Goal: Task Accomplishment & Management: Manage account settings

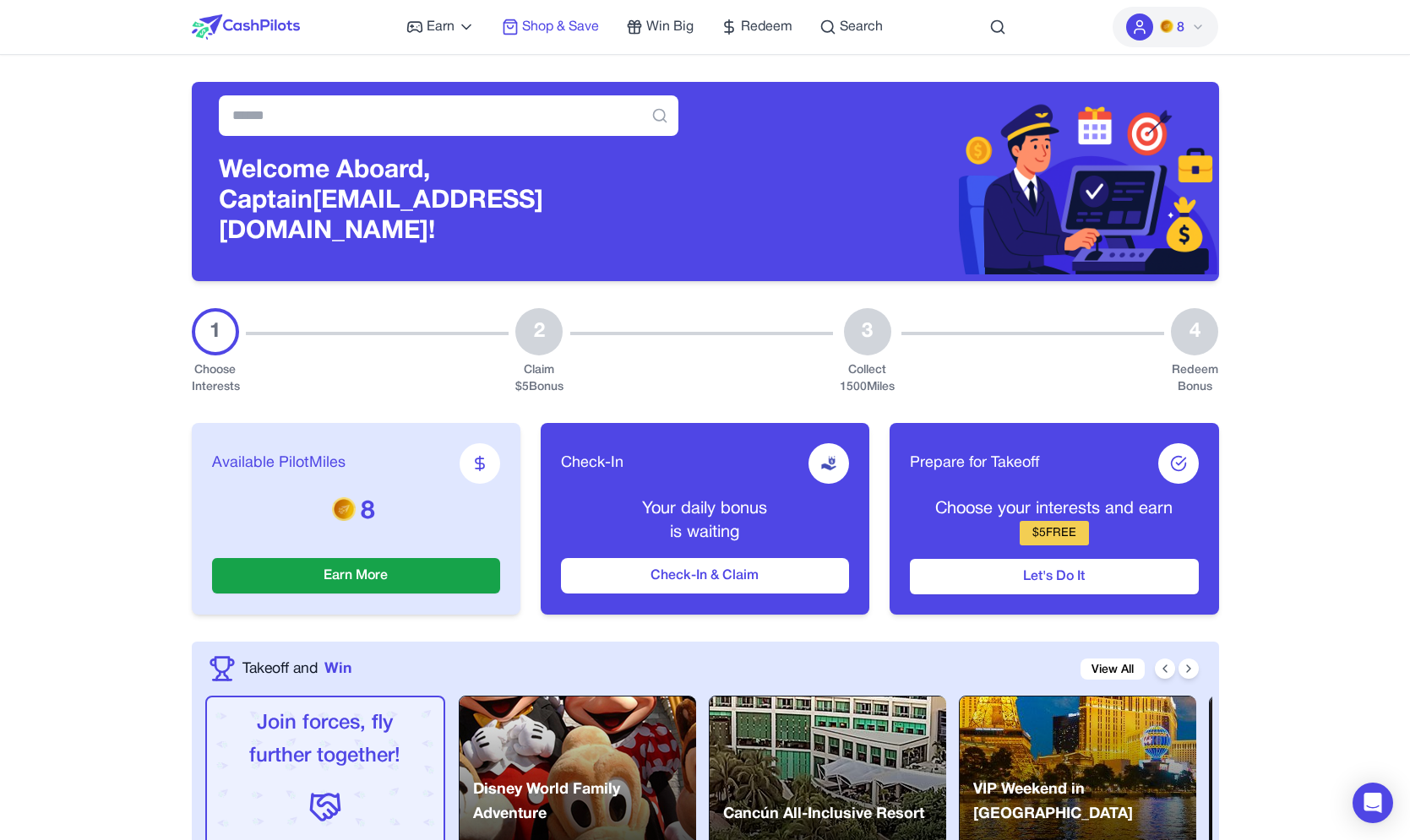
click at [541, 32] on span "Shop & Save" at bounding box center [561, 27] width 77 height 21
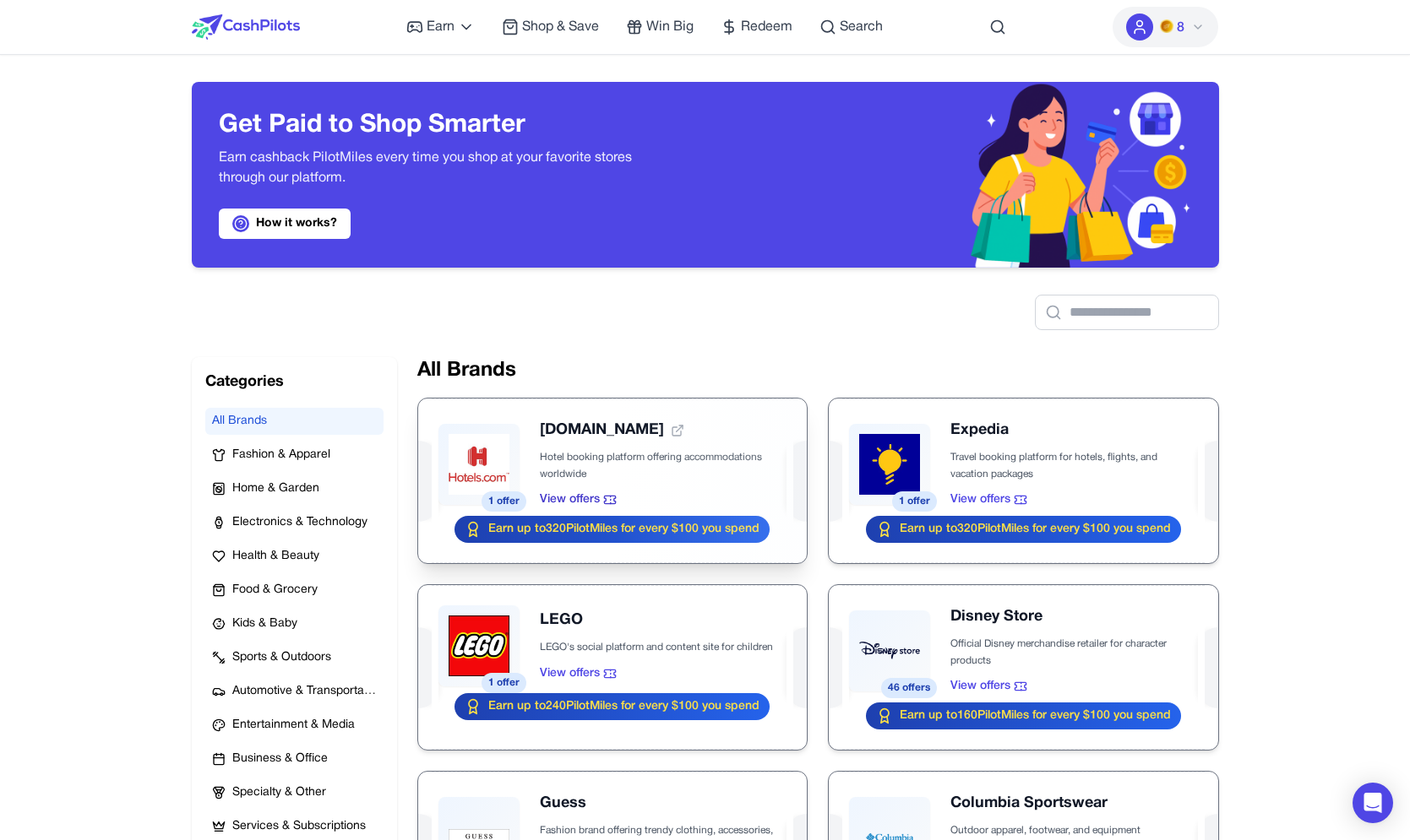
click at [493, 462] on div at bounding box center [612, 480] width 389 height 165
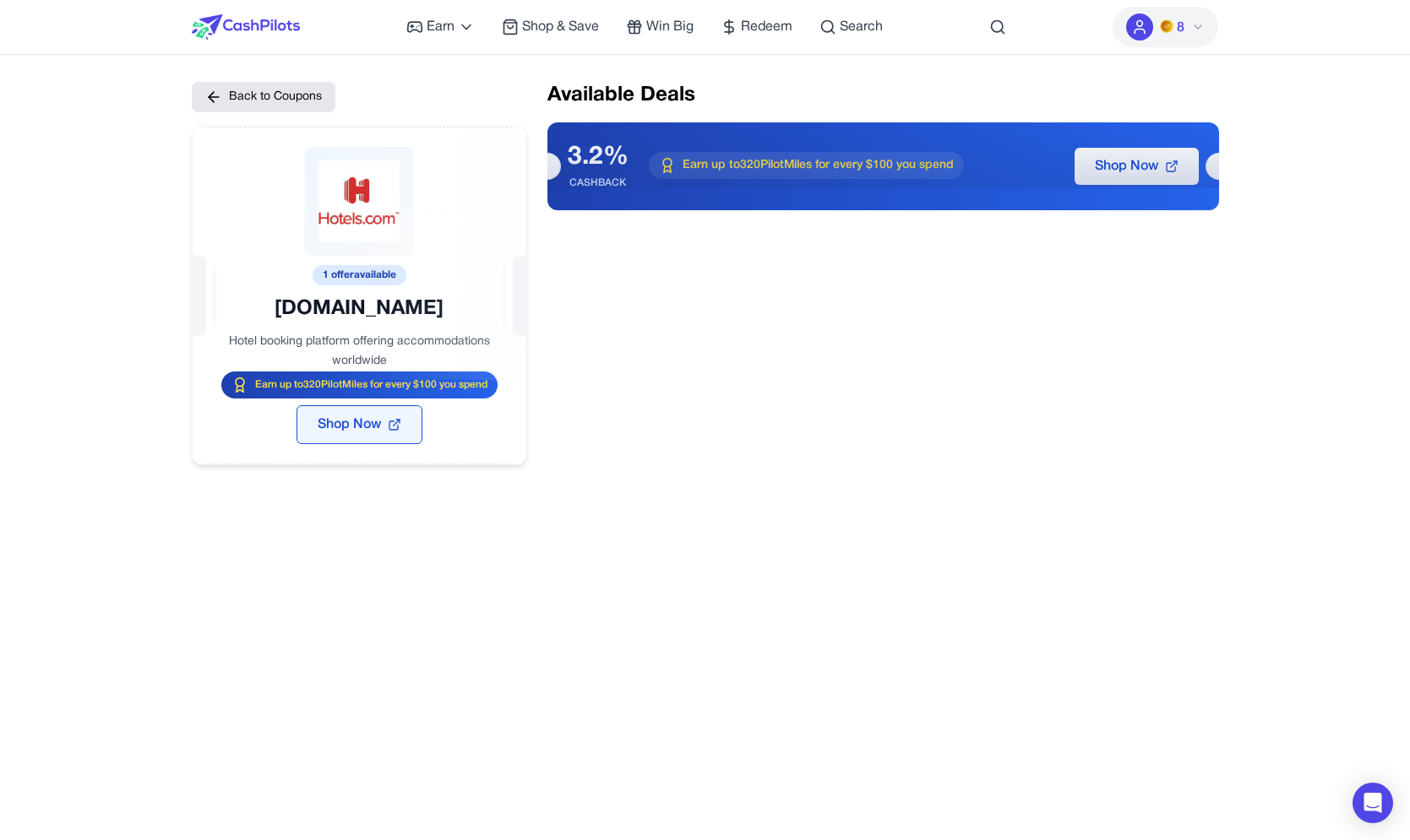
click at [327, 420] on span "Shop Now" at bounding box center [349, 425] width 63 height 21
drag, startPoint x: 590, startPoint y: 185, endPoint x: 590, endPoint y: 166, distance: 19.0
click at [590, 166] on div "3.2% CASHBACK" at bounding box center [598, 166] width 61 height 47
click at [638, 232] on div "Available Deals 3.2% CASHBACK Earn up to 320 PilotMiles for every $100 you spen…" at bounding box center [883, 274] width 671 height 383
click at [259, 12] on div at bounding box center [245, 27] width 108 height 54
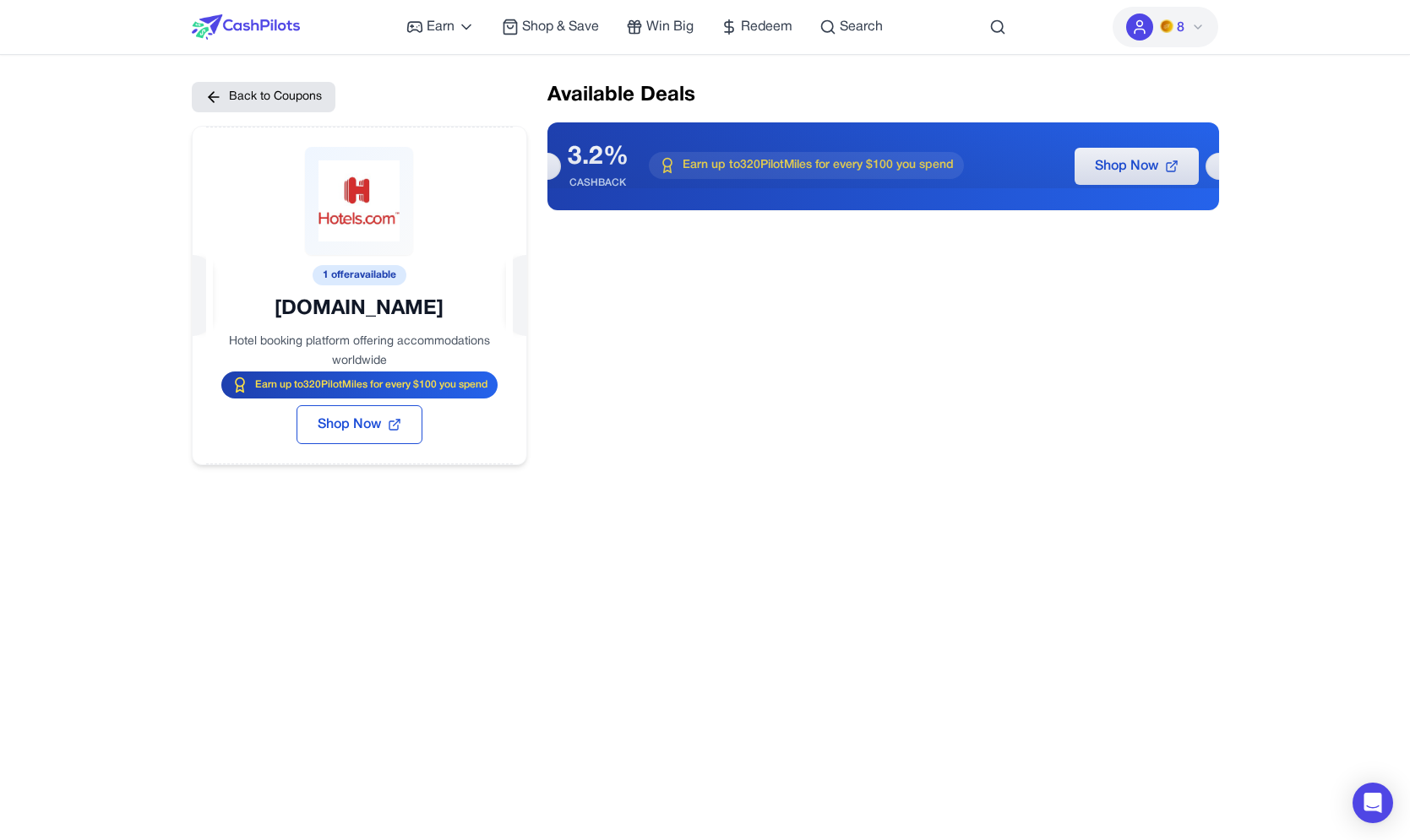
click at [259, 20] on img at bounding box center [245, 28] width 108 height 26
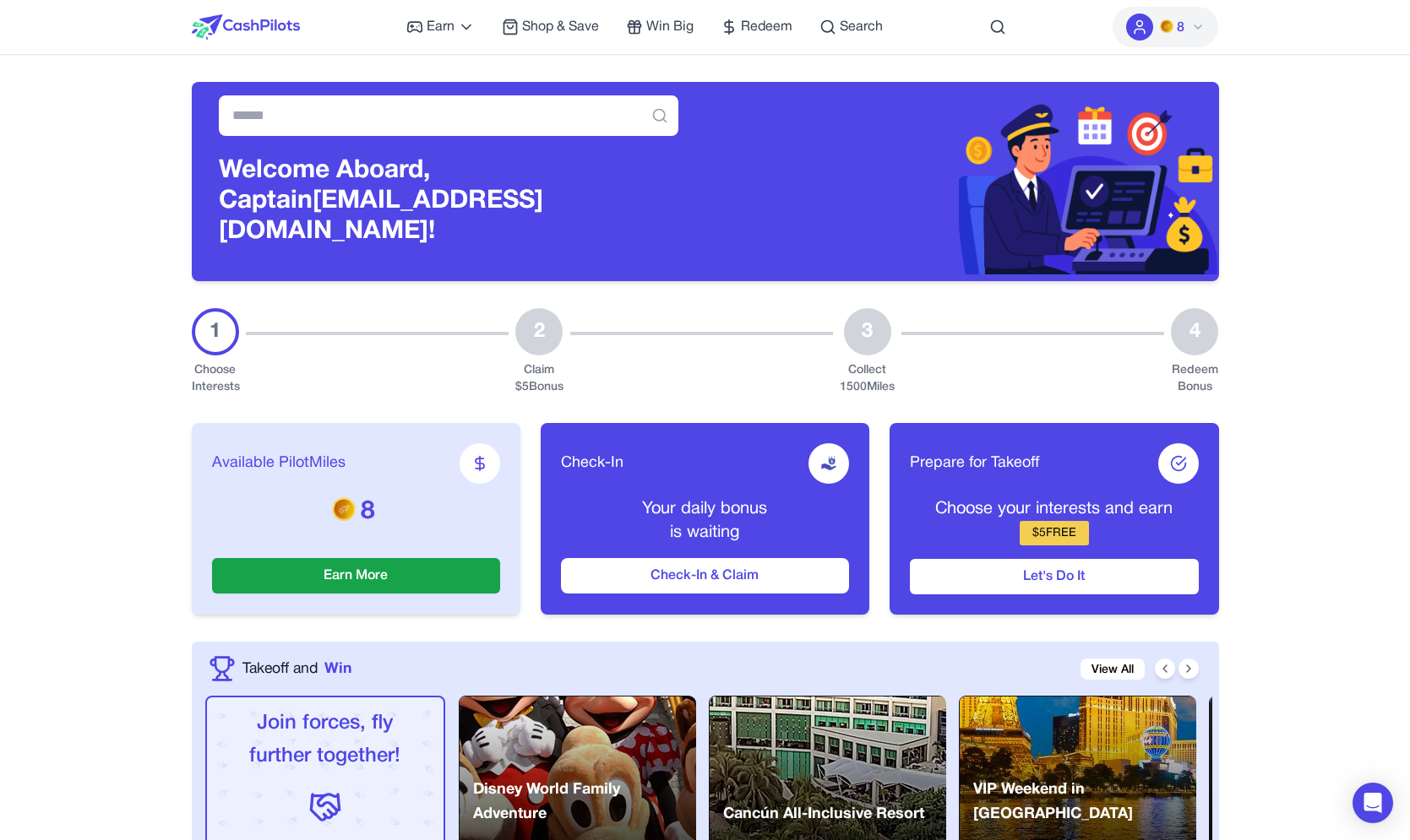
click at [1183, 22] on span "8" at bounding box center [1182, 28] width 8 height 21
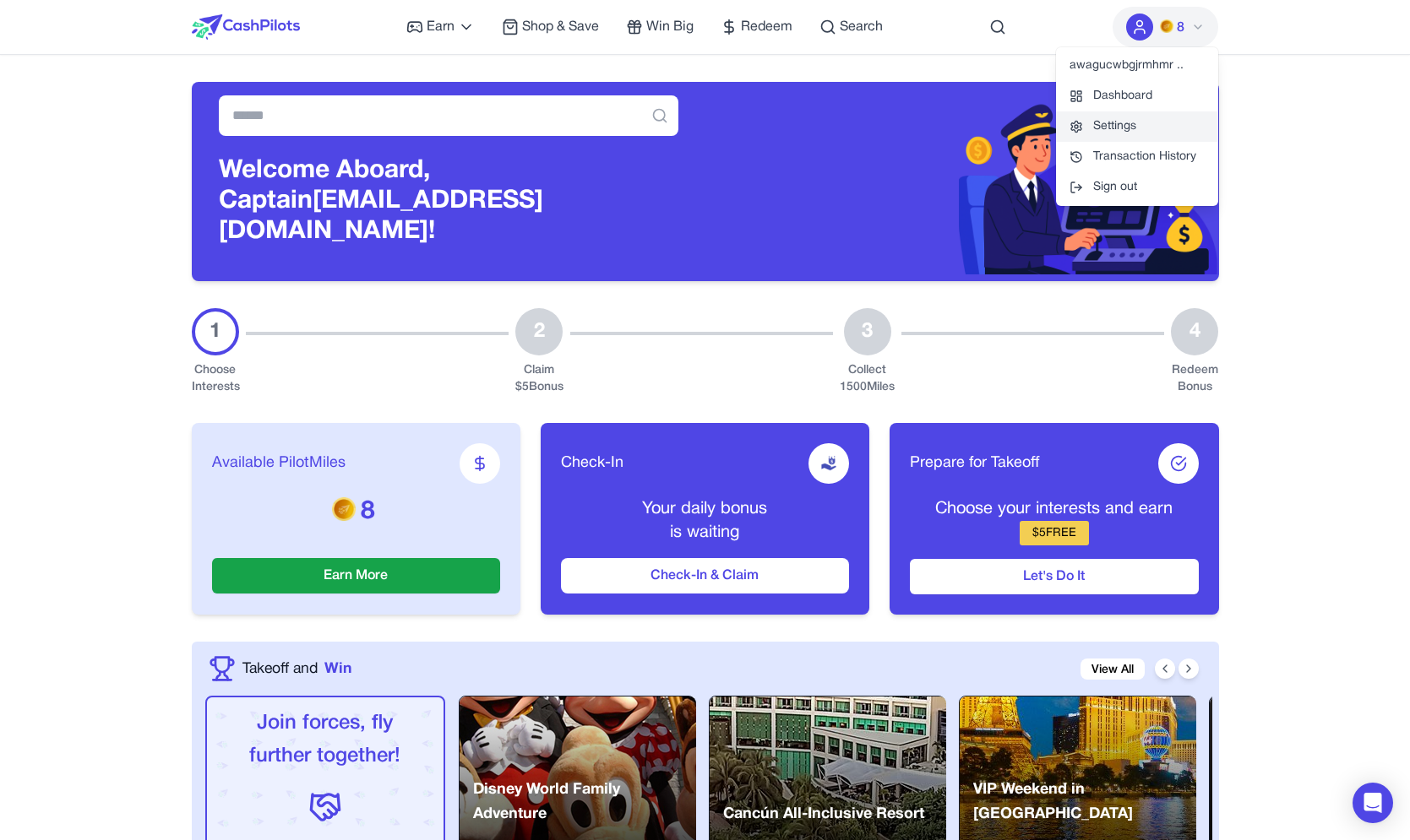
click at [1150, 125] on link "Settings" at bounding box center [1137, 126] width 162 height 31
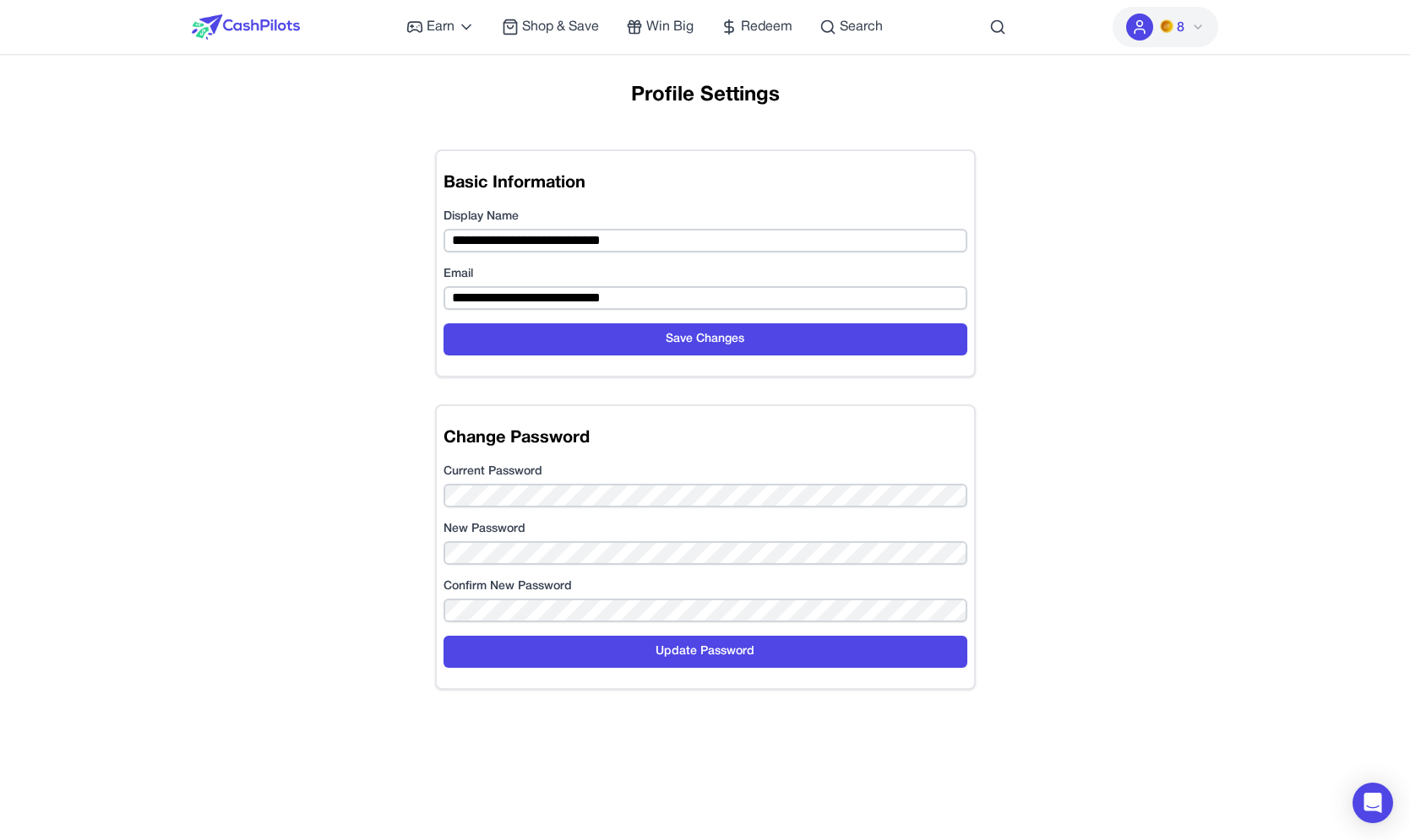
click at [1190, 35] on button "8" at bounding box center [1166, 27] width 106 height 41
click at [1177, 156] on link "Transaction History" at bounding box center [1137, 157] width 162 height 31
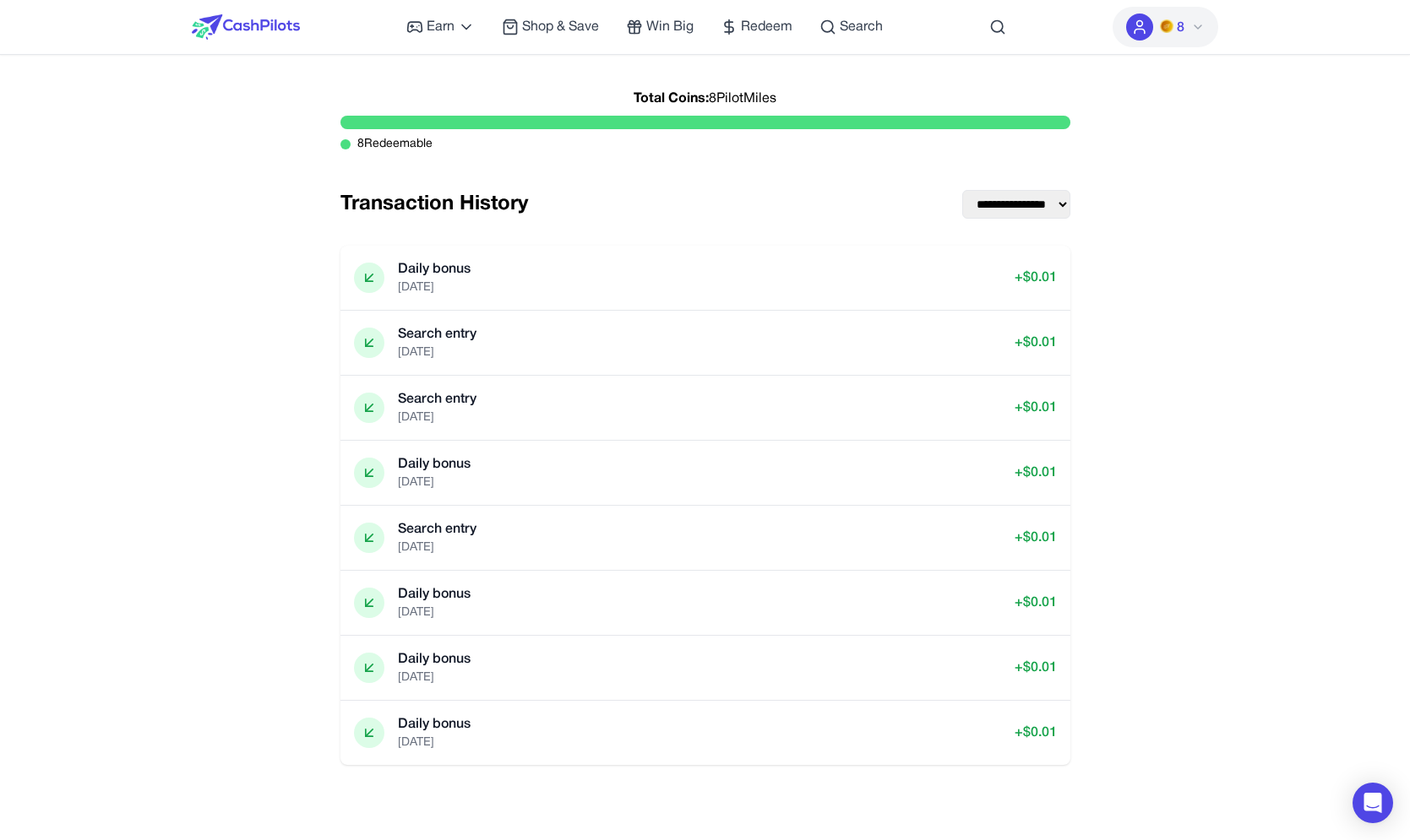
click at [230, 31] on img at bounding box center [245, 28] width 108 height 26
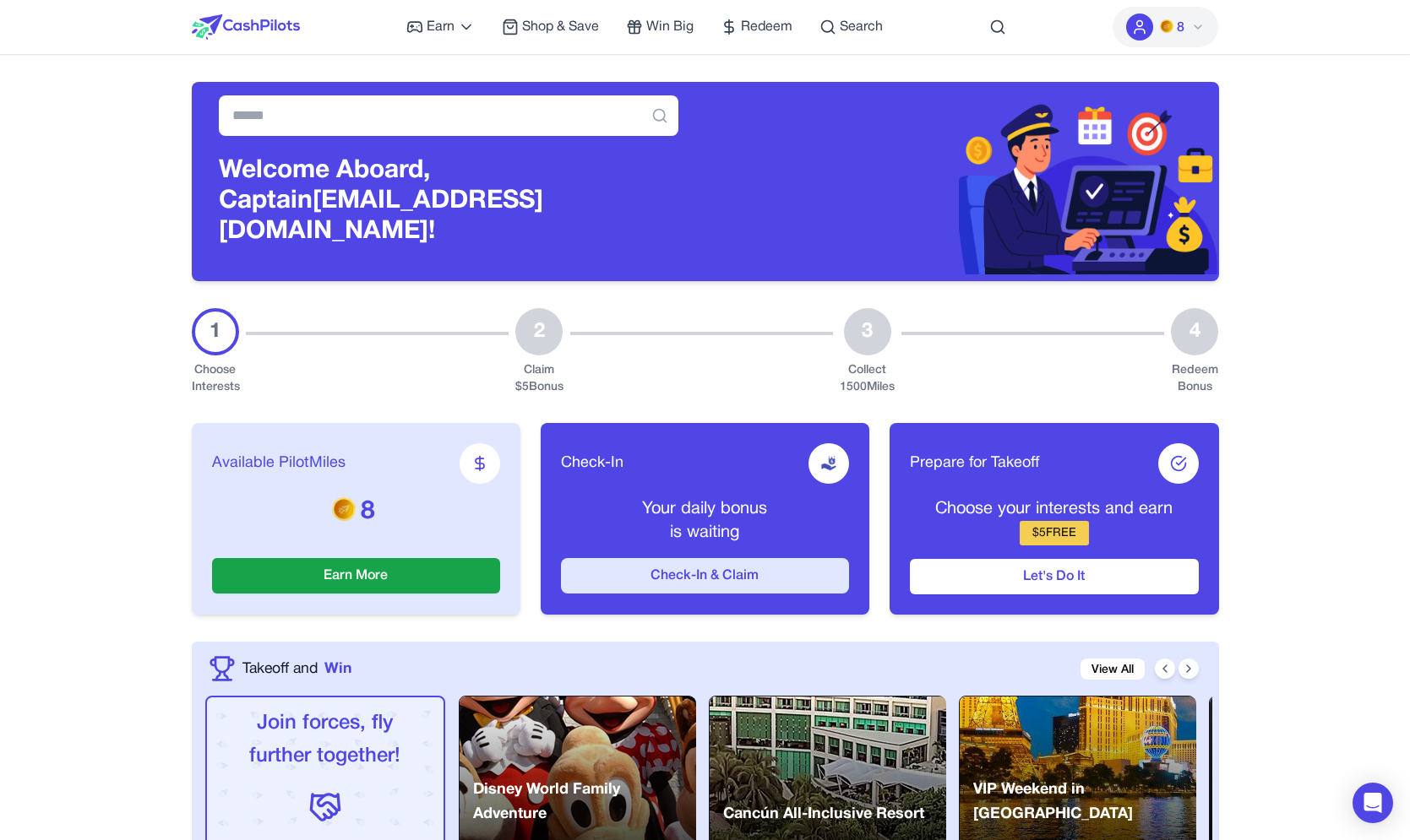
click at [693, 562] on button "Check-In & Claim" at bounding box center [705, 576] width 288 height 36
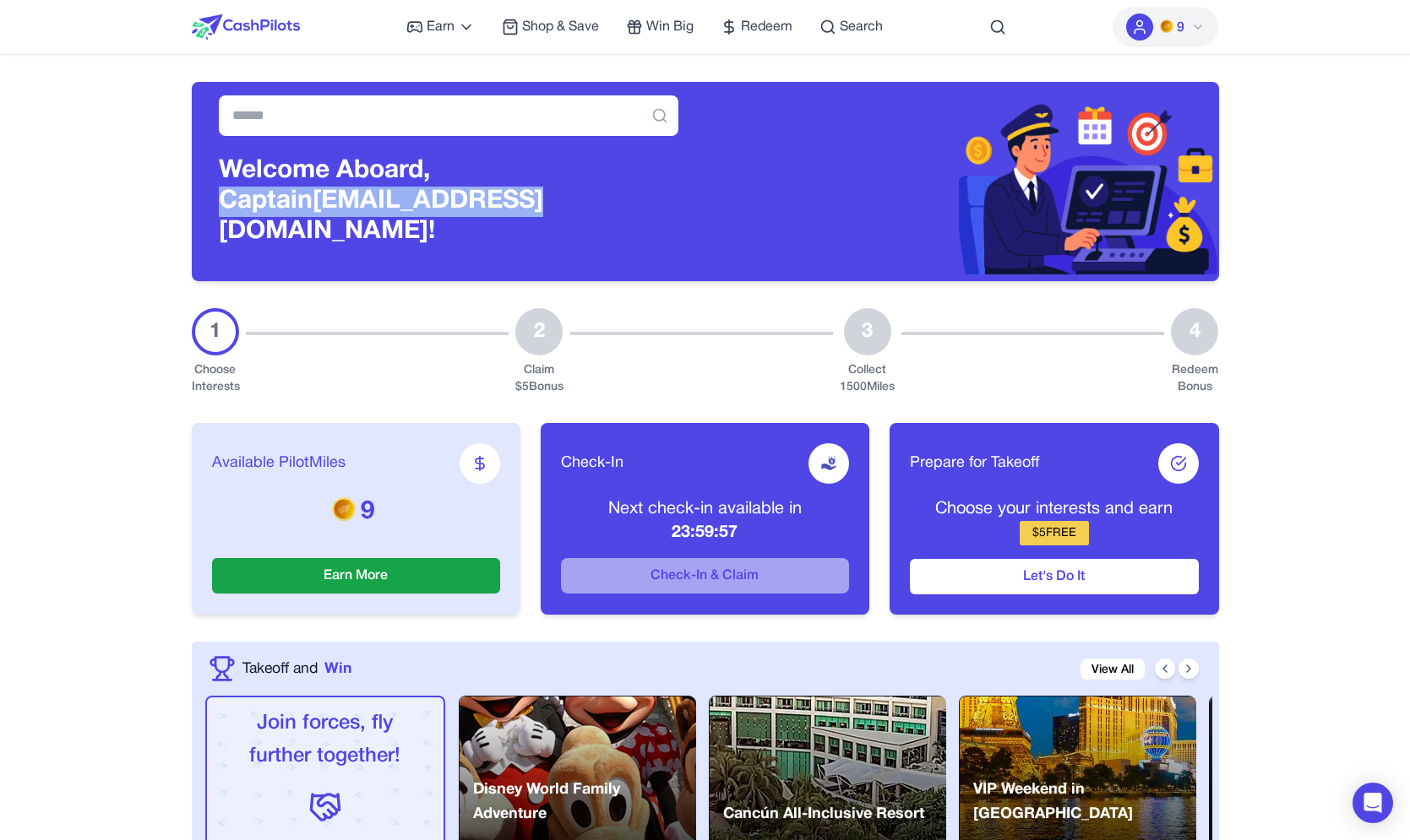
drag, startPoint x: 440, startPoint y: 180, endPoint x: 440, endPoint y: 204, distance: 24.0
click at [440, 204] on h3 "Welcome Aboard, Captain [PERSON_NAME][EMAIL_ADDRESS][DOMAIN_NAME]!" at bounding box center [448, 202] width 460 height 91
click at [522, 206] on h3 "Welcome Aboard, Captain [PERSON_NAME][EMAIL_ADDRESS][DOMAIN_NAME]!" at bounding box center [448, 202] width 460 height 91
drag, startPoint x: 190, startPoint y: 94, endPoint x: 584, endPoint y: 253, distance: 424.9
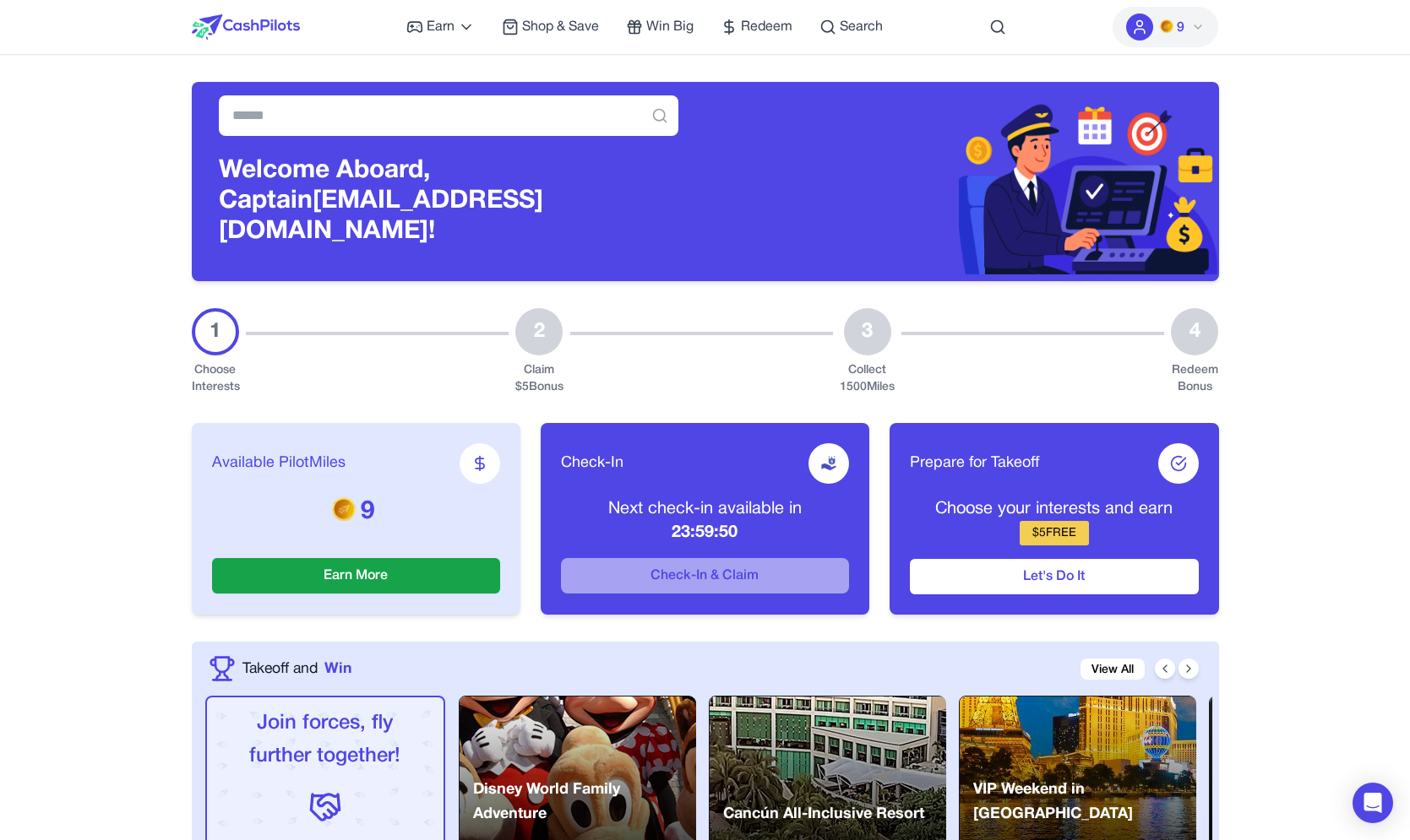
click at [581, 216] on h3 "Welcome Aboard, Captain [PERSON_NAME][EMAIL_ADDRESS][DOMAIN_NAME]!" at bounding box center [448, 202] width 460 height 91
drag, startPoint x: 581, startPoint y: 216, endPoint x: 514, endPoint y: 190, distance: 71.9
click at [513, 190] on h3 "Welcome Aboard, Captain [PERSON_NAME][EMAIL_ADDRESS][DOMAIN_NAME]!" at bounding box center [448, 202] width 460 height 91
click at [515, 193] on h3 "Welcome Aboard, Captain [PERSON_NAME][EMAIL_ADDRESS][DOMAIN_NAME]!" at bounding box center [448, 202] width 460 height 91
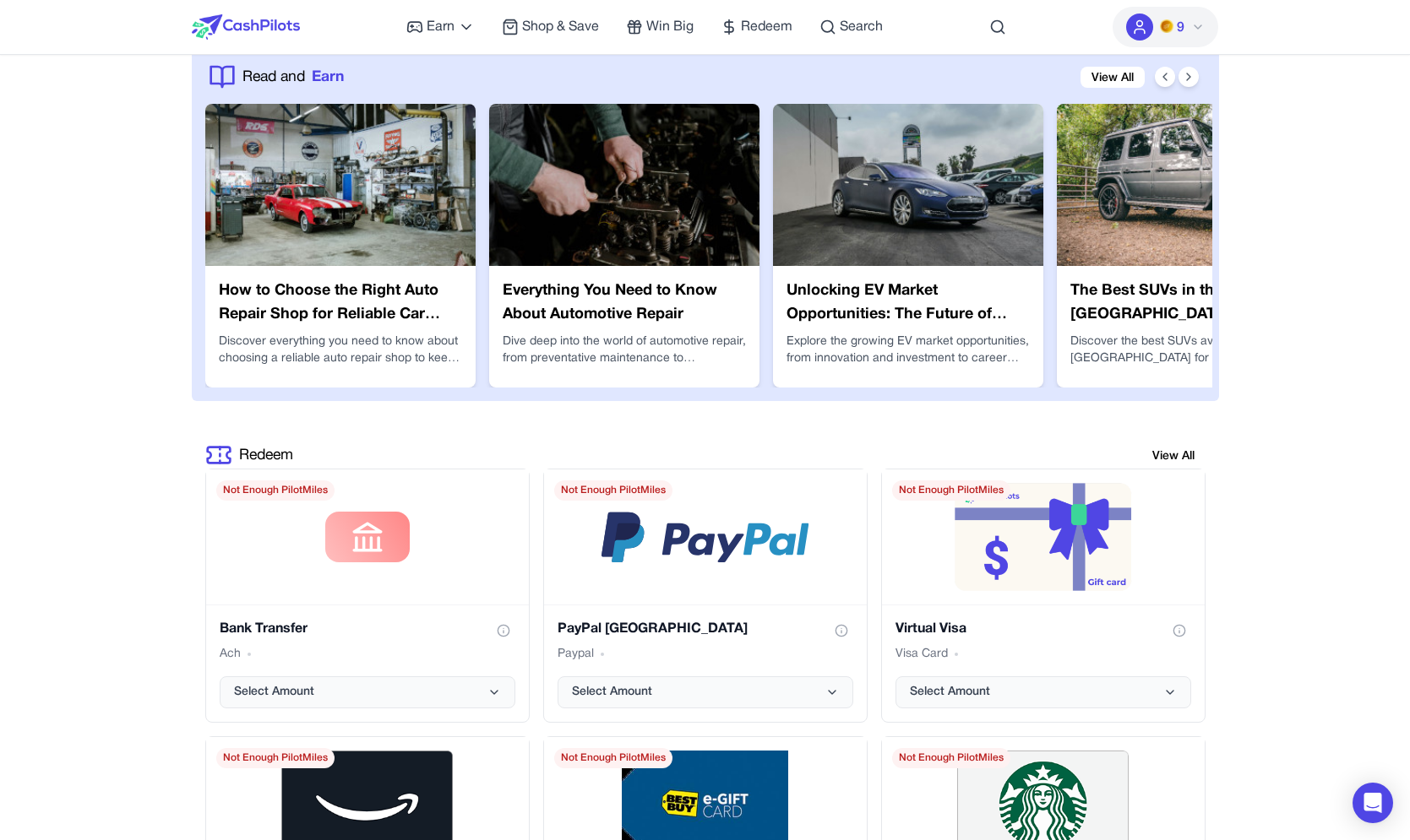
scroll to position [2154, 0]
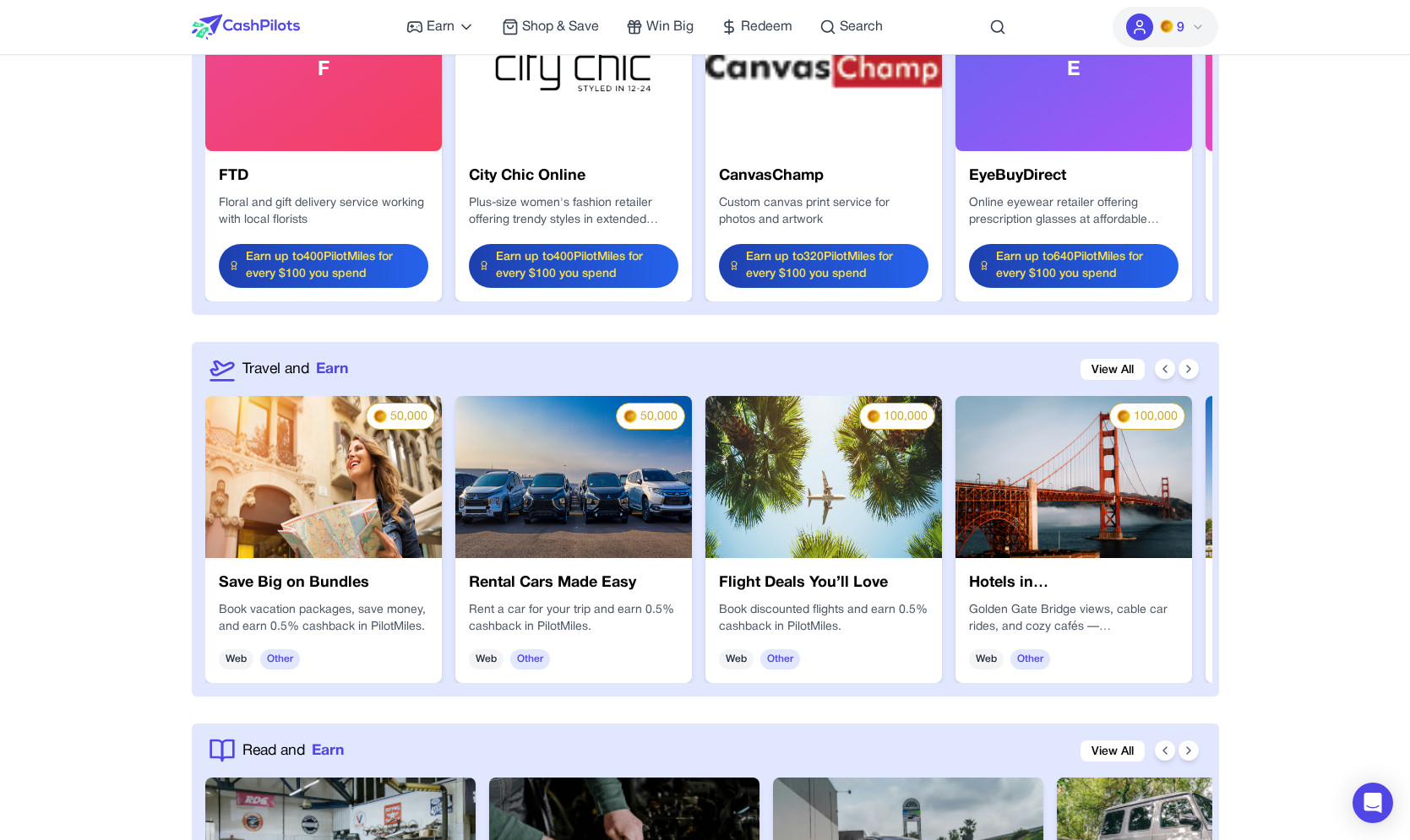
click at [610, 455] on img at bounding box center [573, 477] width 236 height 162
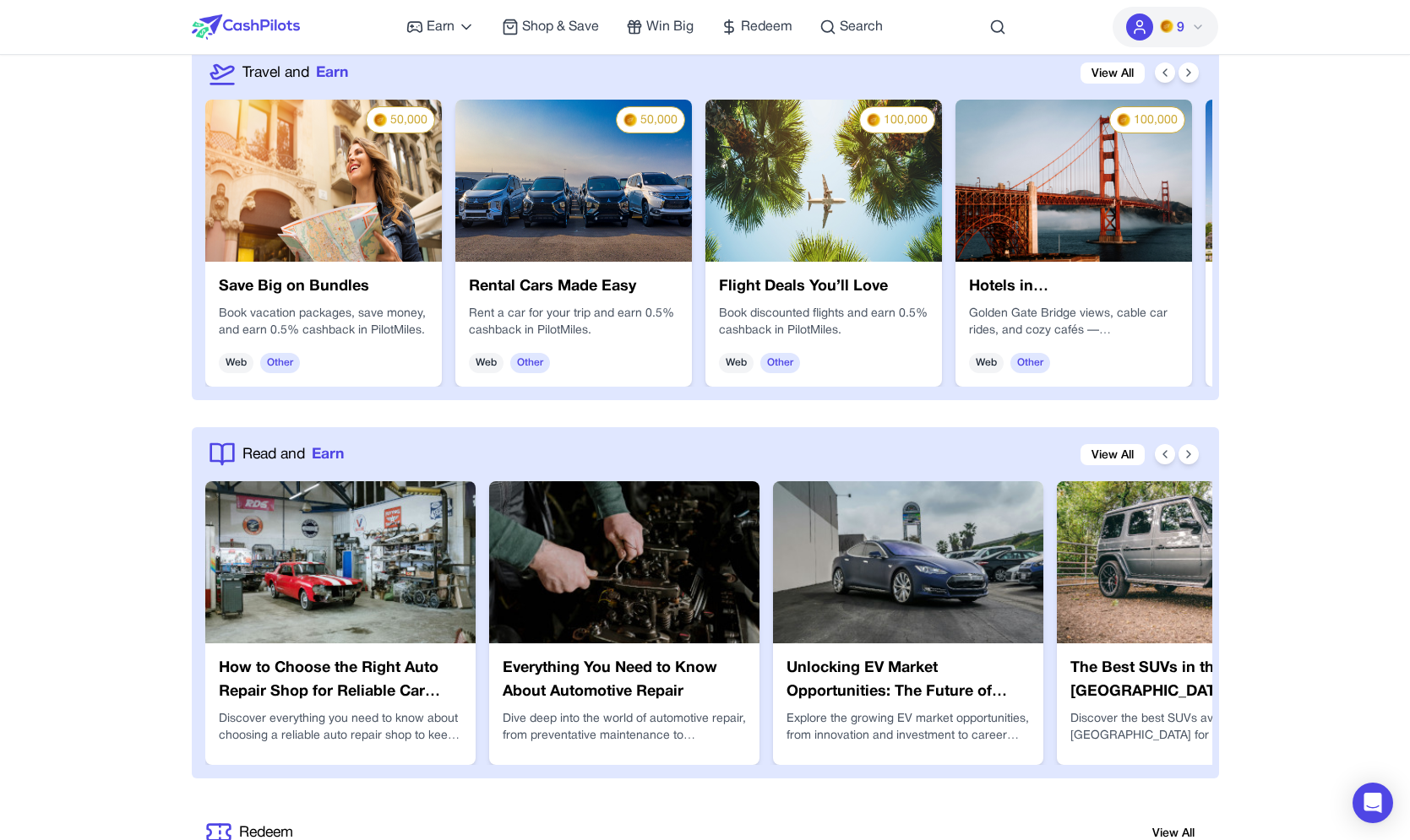
scroll to position [2591, 0]
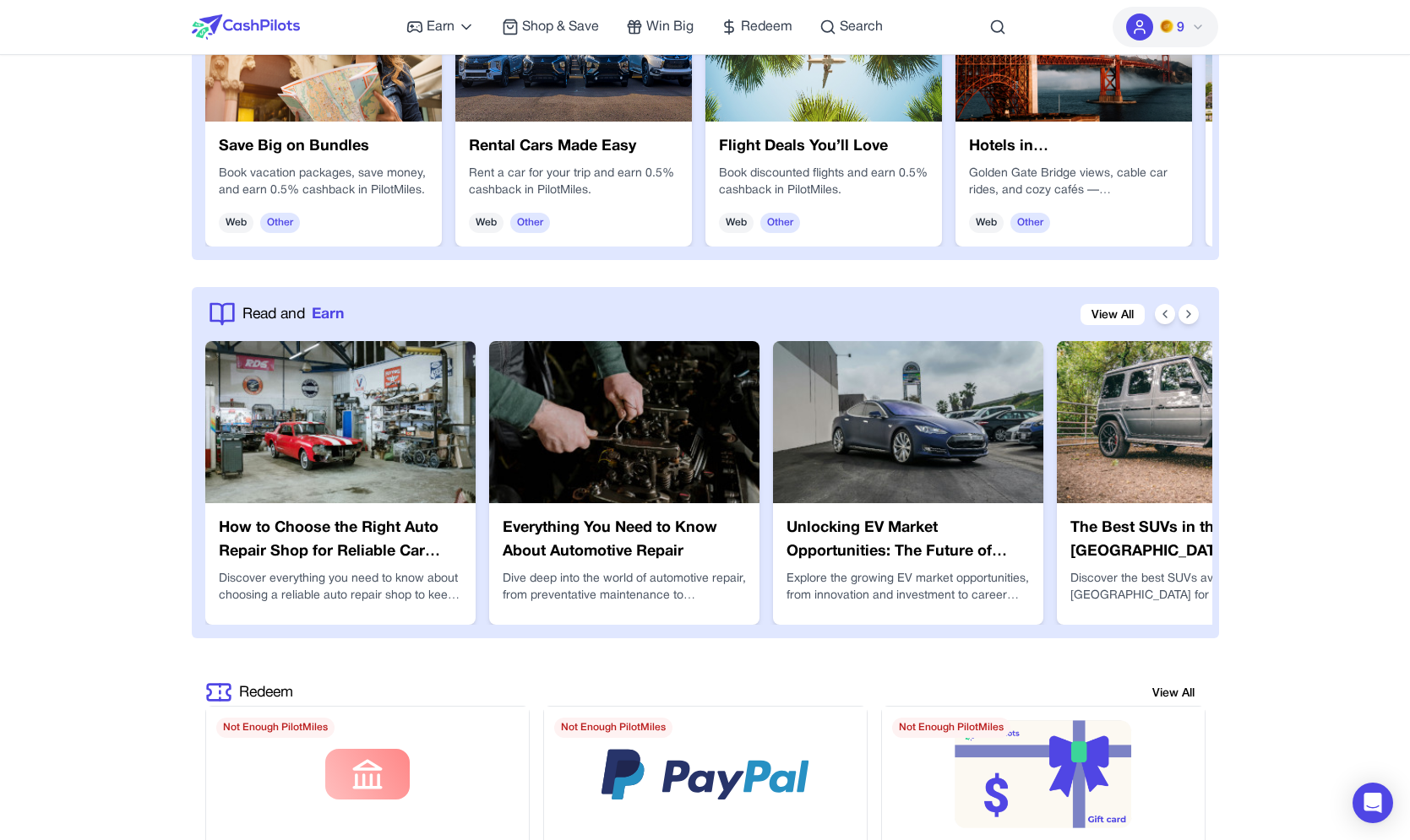
click at [560, 122] on div "Rental Cars Made Easy Rent a car for your trip and earn 0.5% cashback in PilotM…" at bounding box center [573, 184] width 236 height 125
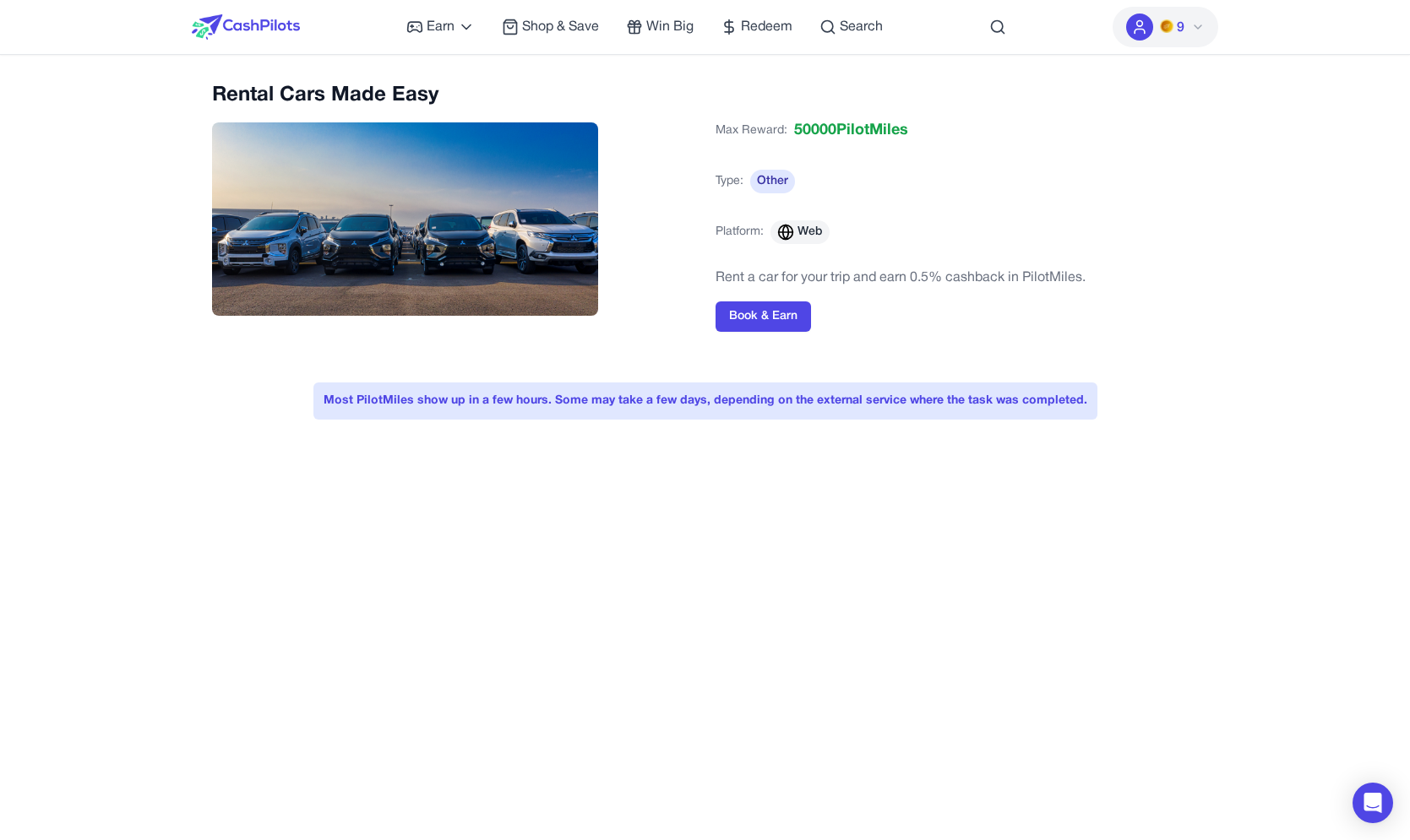
click at [241, 25] on img at bounding box center [245, 28] width 108 height 26
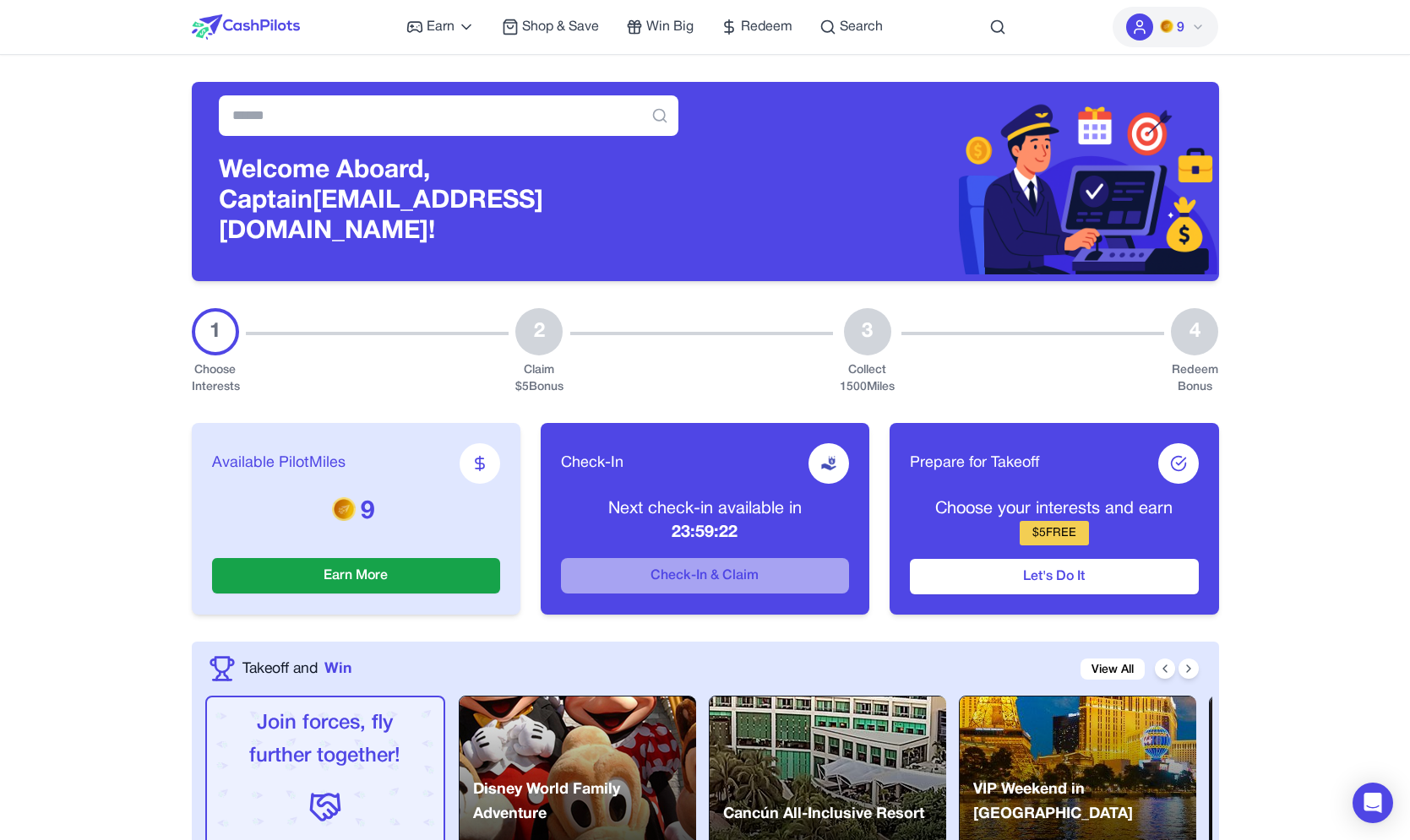
click at [1156, 39] on button "9" at bounding box center [1166, 27] width 106 height 41
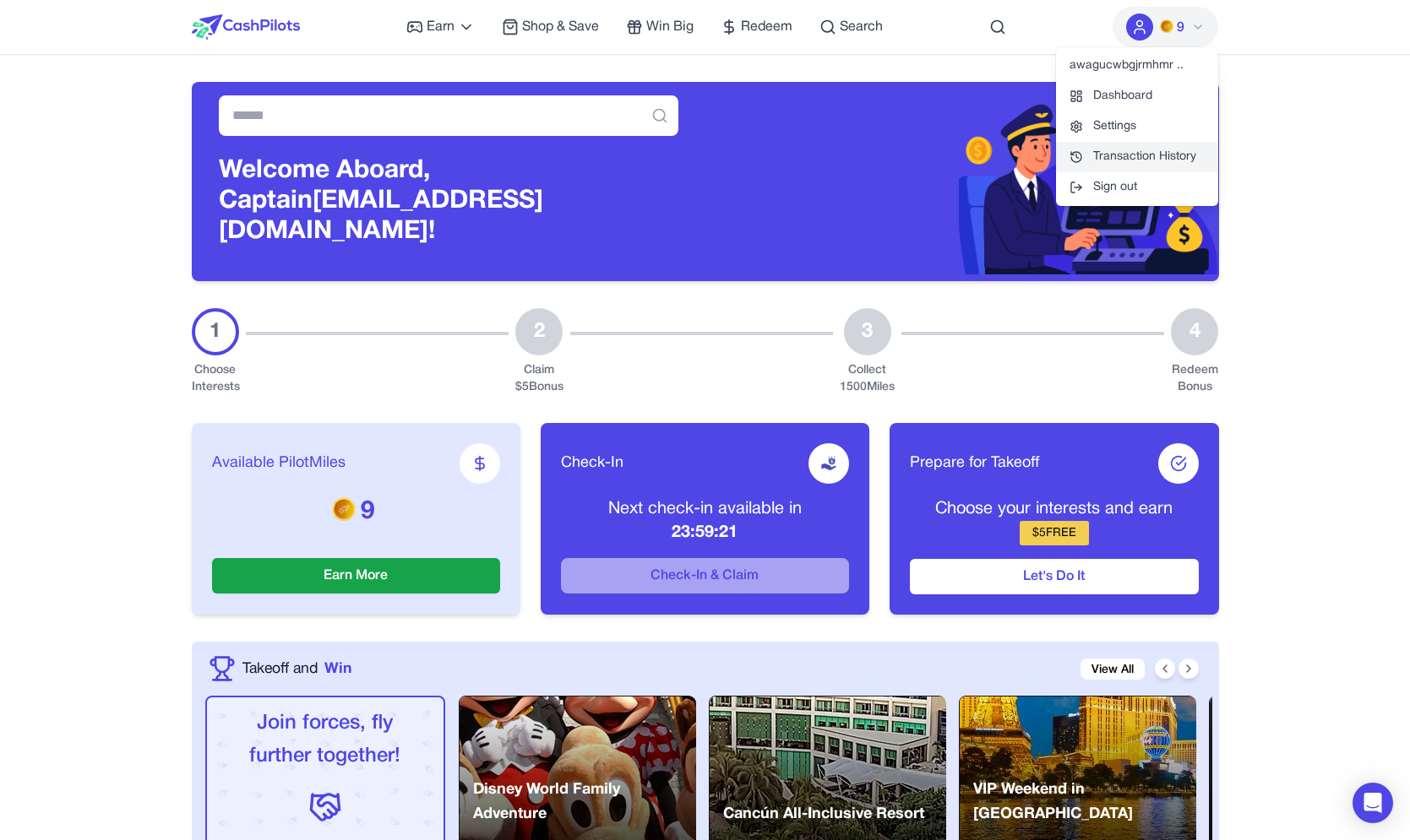
click at [1132, 166] on link "Transaction History" at bounding box center [1137, 157] width 162 height 31
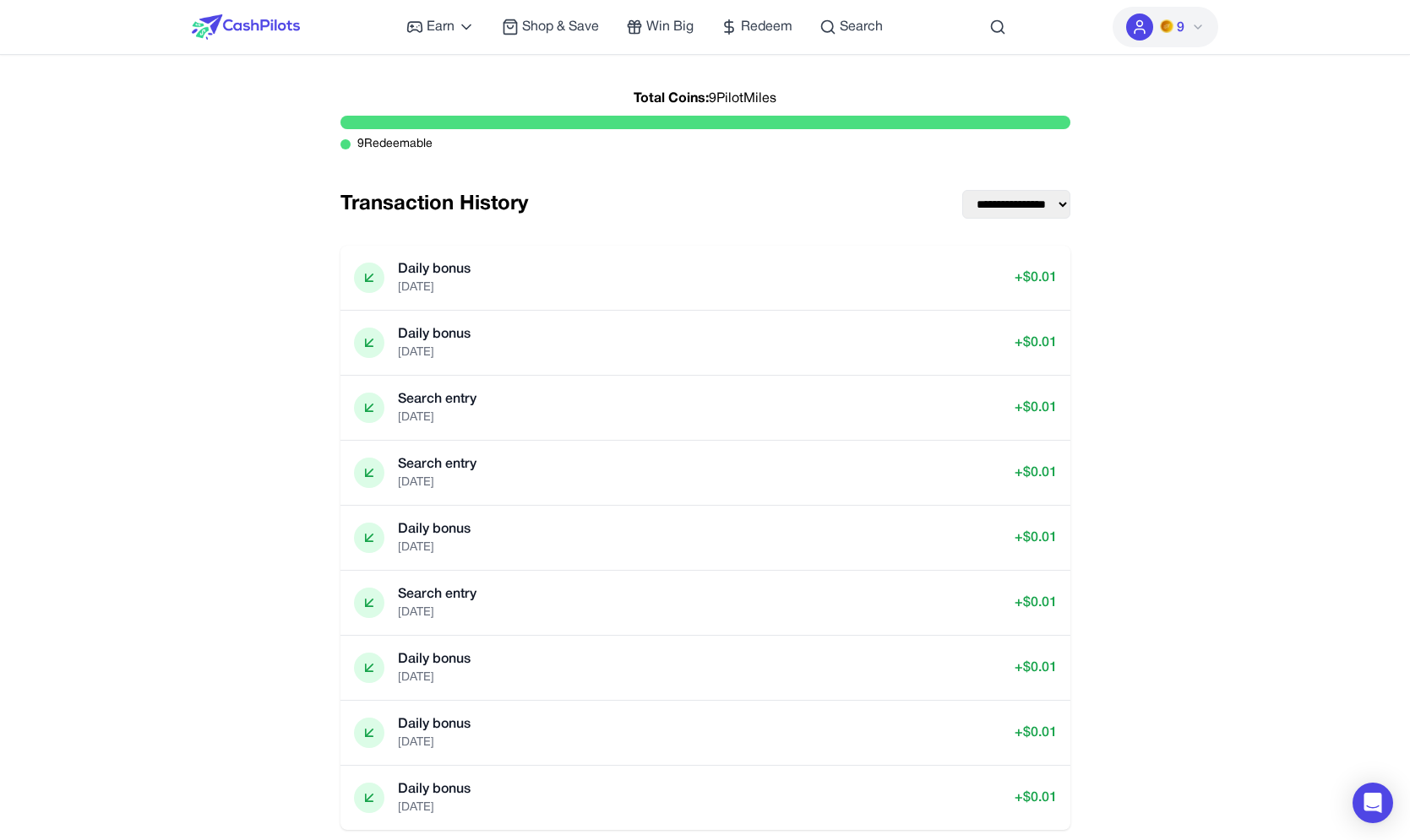
click at [204, 15] on div at bounding box center [245, 27] width 108 height 54
click at [238, 27] on img at bounding box center [245, 28] width 108 height 26
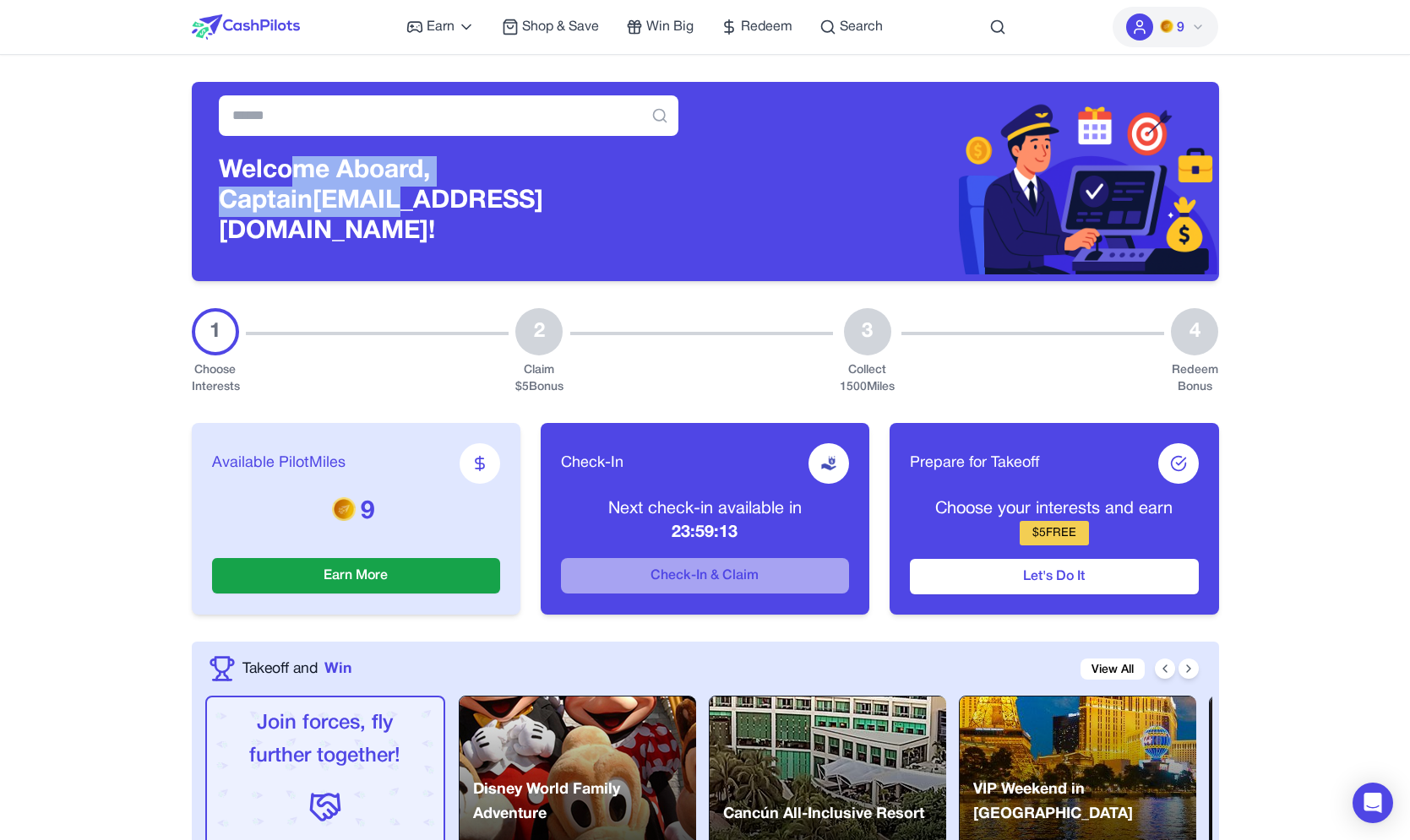
drag, startPoint x: 299, startPoint y: 184, endPoint x: 299, endPoint y: 220, distance: 36.0
click at [299, 220] on h3 "Welcome Aboard, Captain [PERSON_NAME][EMAIL_ADDRESS][DOMAIN_NAME]!" at bounding box center [448, 202] width 460 height 91
drag, startPoint x: 372, startPoint y: 212, endPoint x: 372, endPoint y: 190, distance: 22.0
click at [372, 190] on h3 "Welcome Aboard, Captain [PERSON_NAME][EMAIL_ADDRESS][DOMAIN_NAME]!" at bounding box center [448, 202] width 460 height 91
drag, startPoint x: 404, startPoint y: 210, endPoint x: 404, endPoint y: 195, distance: 15.0
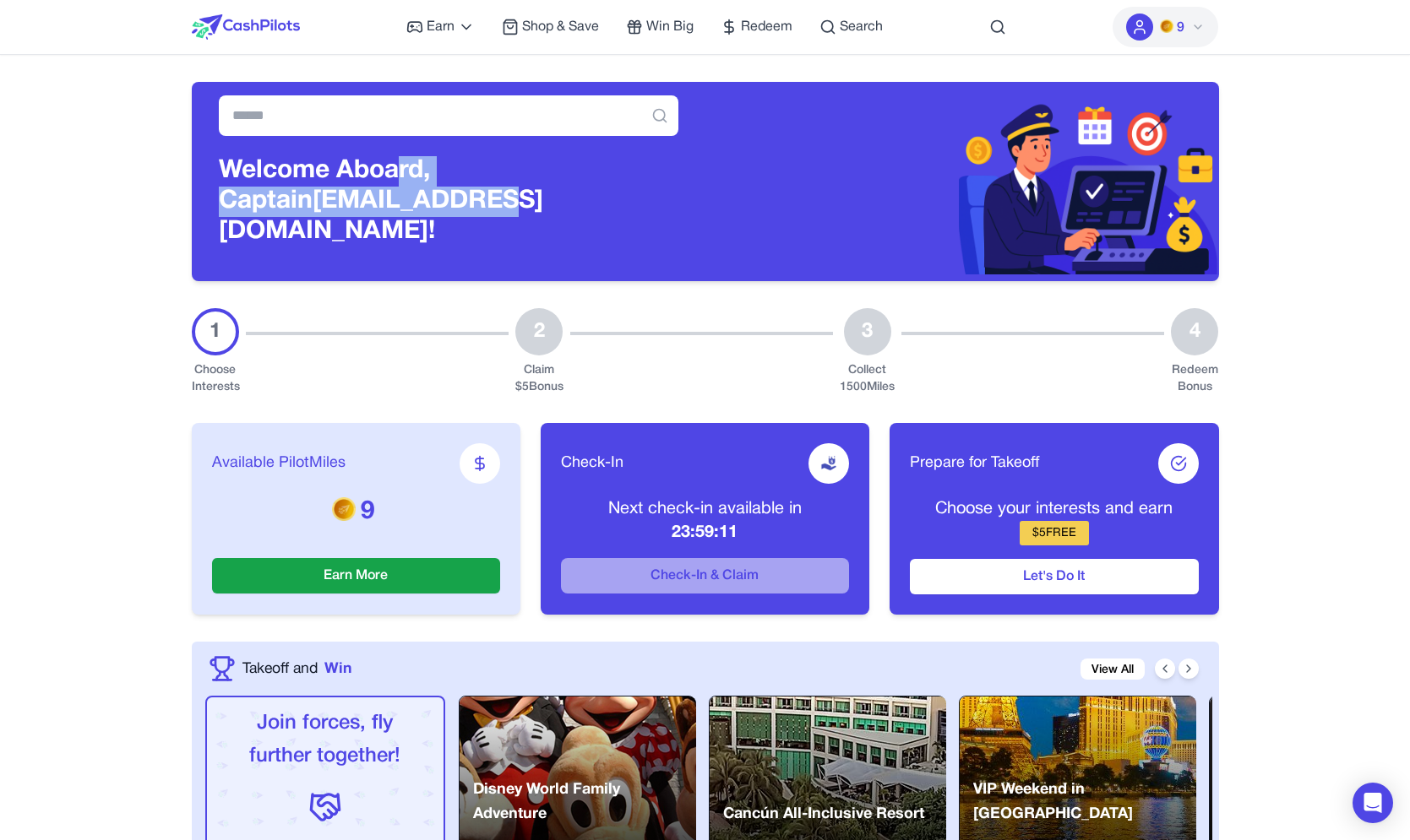
click at [404, 195] on h3 "Welcome Aboard, Captain [PERSON_NAME][EMAIL_ADDRESS][DOMAIN_NAME]!" at bounding box center [448, 202] width 460 height 91
click at [405, 186] on h3 "Welcome Aboard, Captain [PERSON_NAME][EMAIL_ADDRESS][DOMAIN_NAME]!" at bounding box center [448, 202] width 460 height 91
click at [393, 179] on h3 "Welcome Aboard, Captain [PERSON_NAME][EMAIL_ADDRESS][DOMAIN_NAME]!" at bounding box center [448, 202] width 460 height 91
drag, startPoint x: 388, startPoint y: 179, endPoint x: 388, endPoint y: 211, distance: 32.0
click at [388, 211] on h3 "Welcome Aboard, Captain [PERSON_NAME][EMAIL_ADDRESS][DOMAIN_NAME]!" at bounding box center [448, 202] width 460 height 91
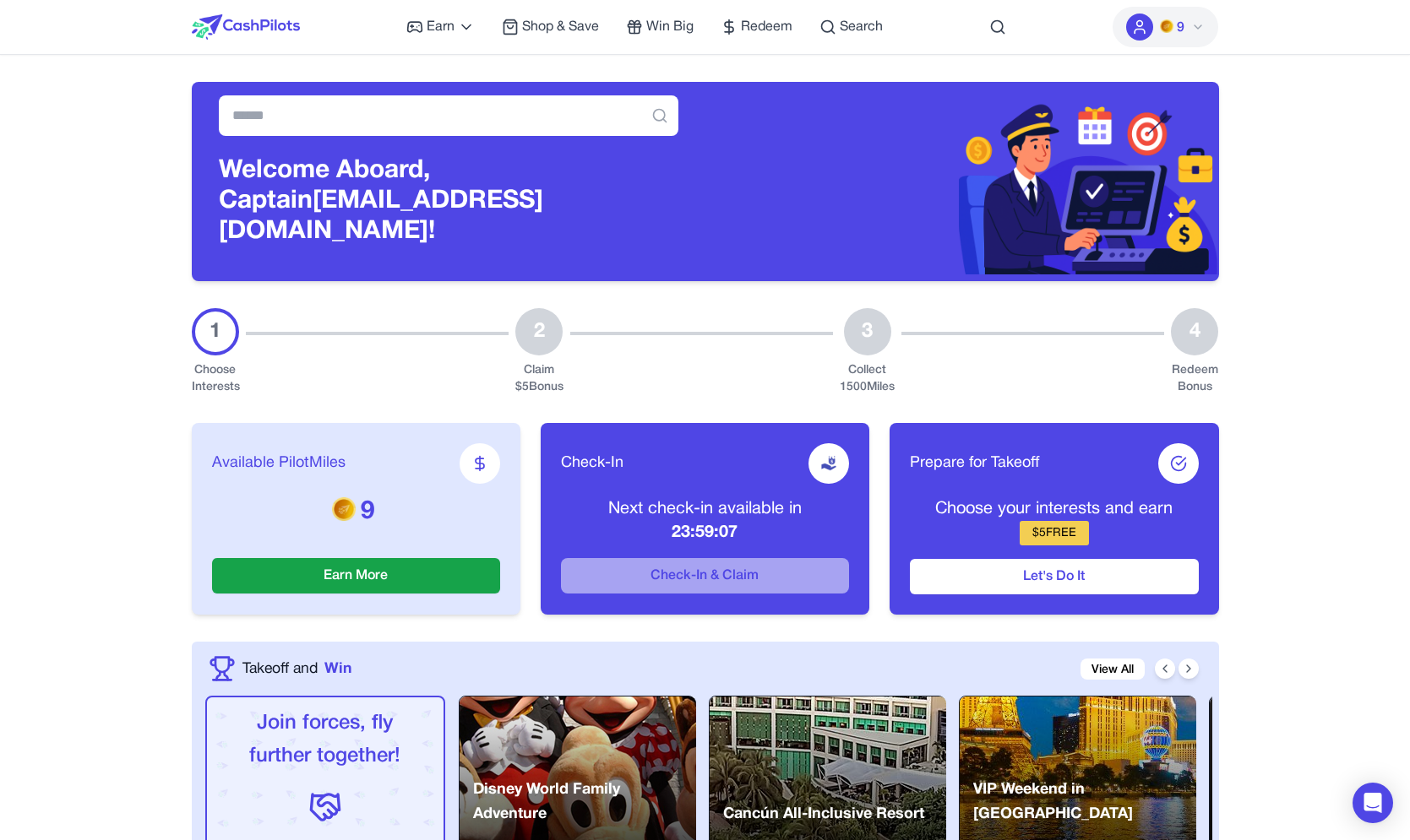
click at [422, 258] on div "Welcome Aboard, Captain [PERSON_NAME][EMAIL_ADDRESS][DOMAIN_NAME]!" at bounding box center [449, 182] width 514 height 200
drag, startPoint x: 1054, startPoint y: 519, endPoint x: 1054, endPoint y: 495, distance: 24.0
click at [1054, 497] on div "Choose your interests and earn $ 5 FREE" at bounding box center [1053, 521] width 288 height 48
click at [1108, 531] on div "Choose your interests and earn $ 5 FREE" at bounding box center [1053, 521] width 288 height 48
click at [1203, 2] on div "9" at bounding box center [1166, 27] width 106 height 54
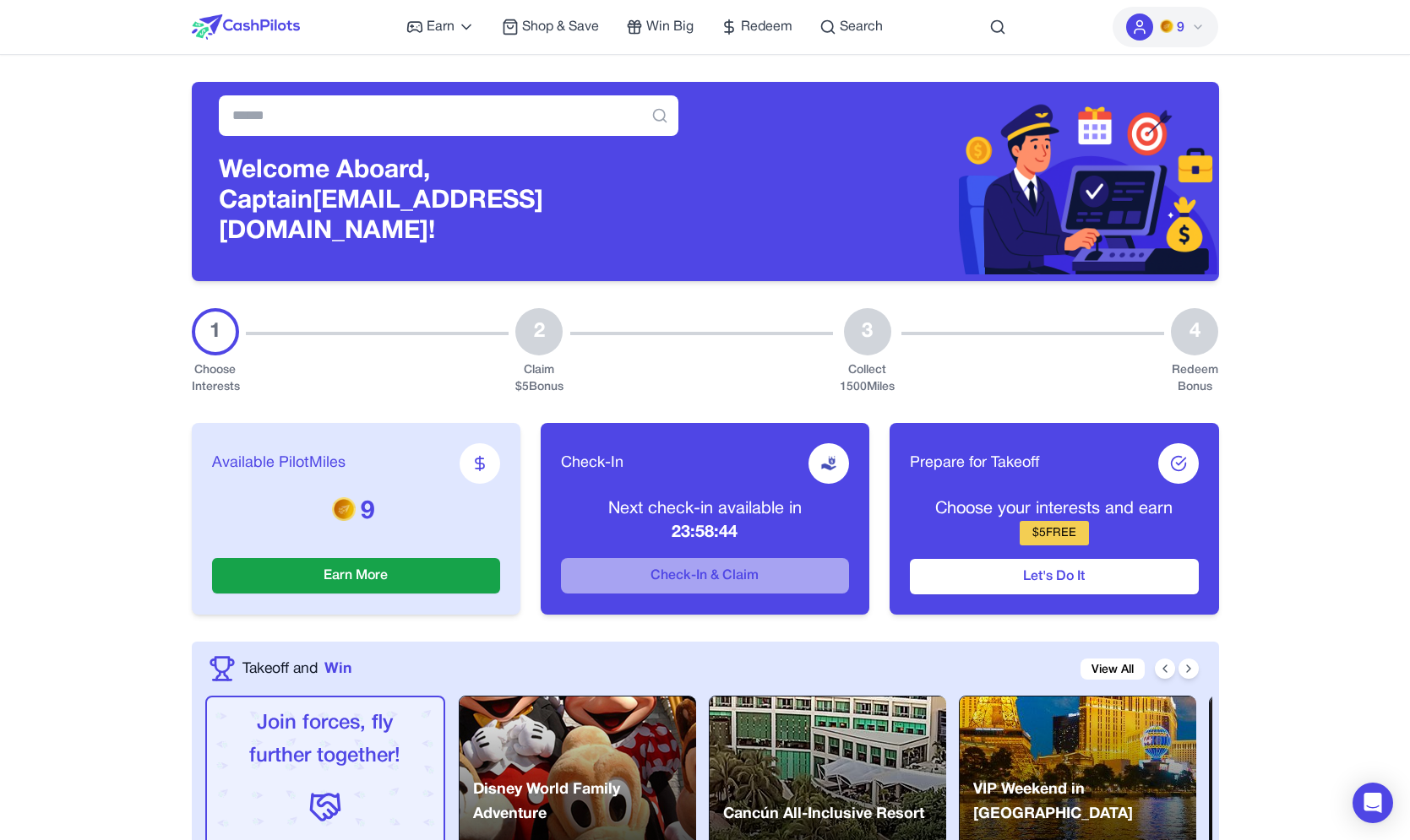
click at [1184, 23] on span "9" at bounding box center [1182, 28] width 8 height 21
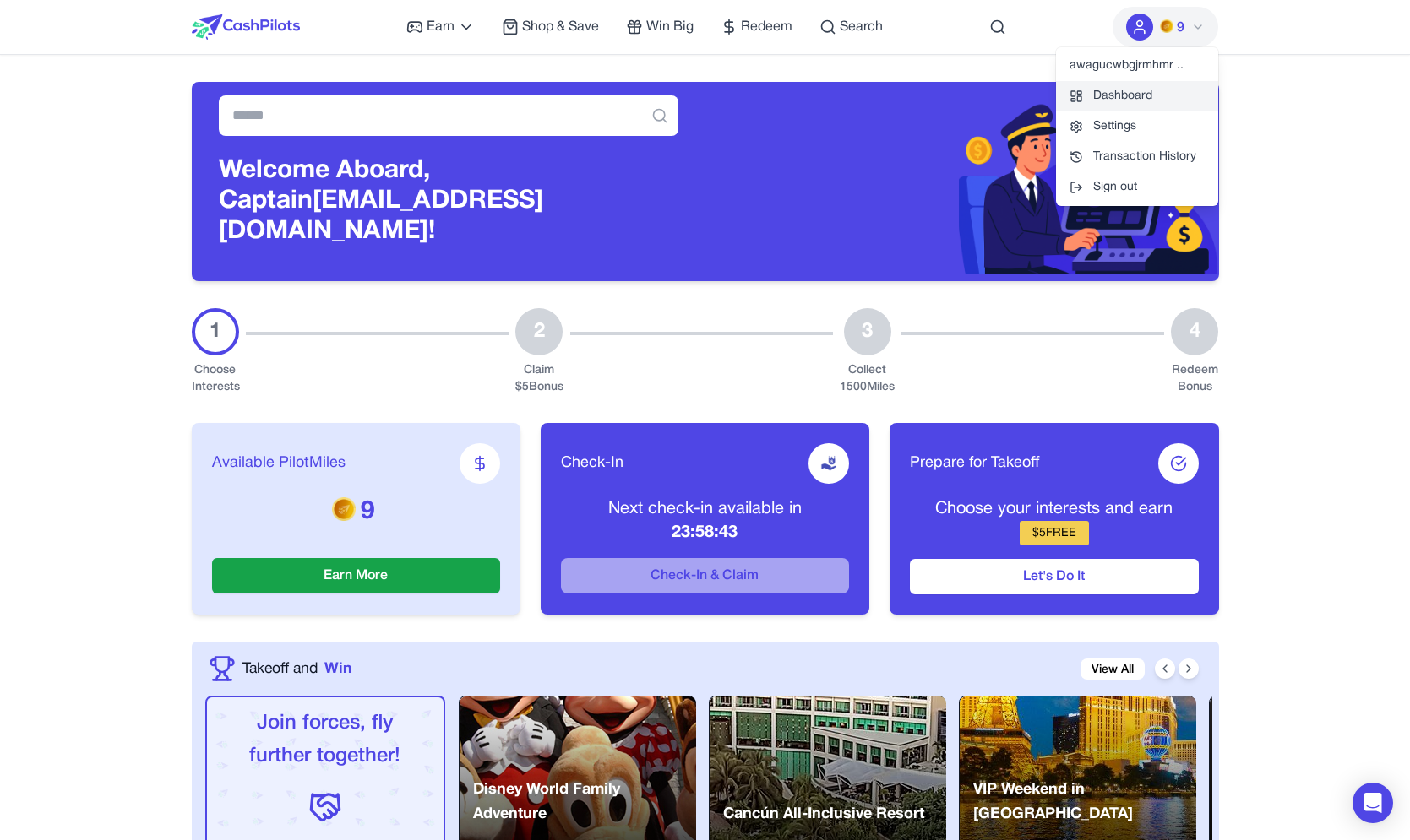
click at [1126, 90] on link "Dashboard" at bounding box center [1137, 96] width 162 height 31
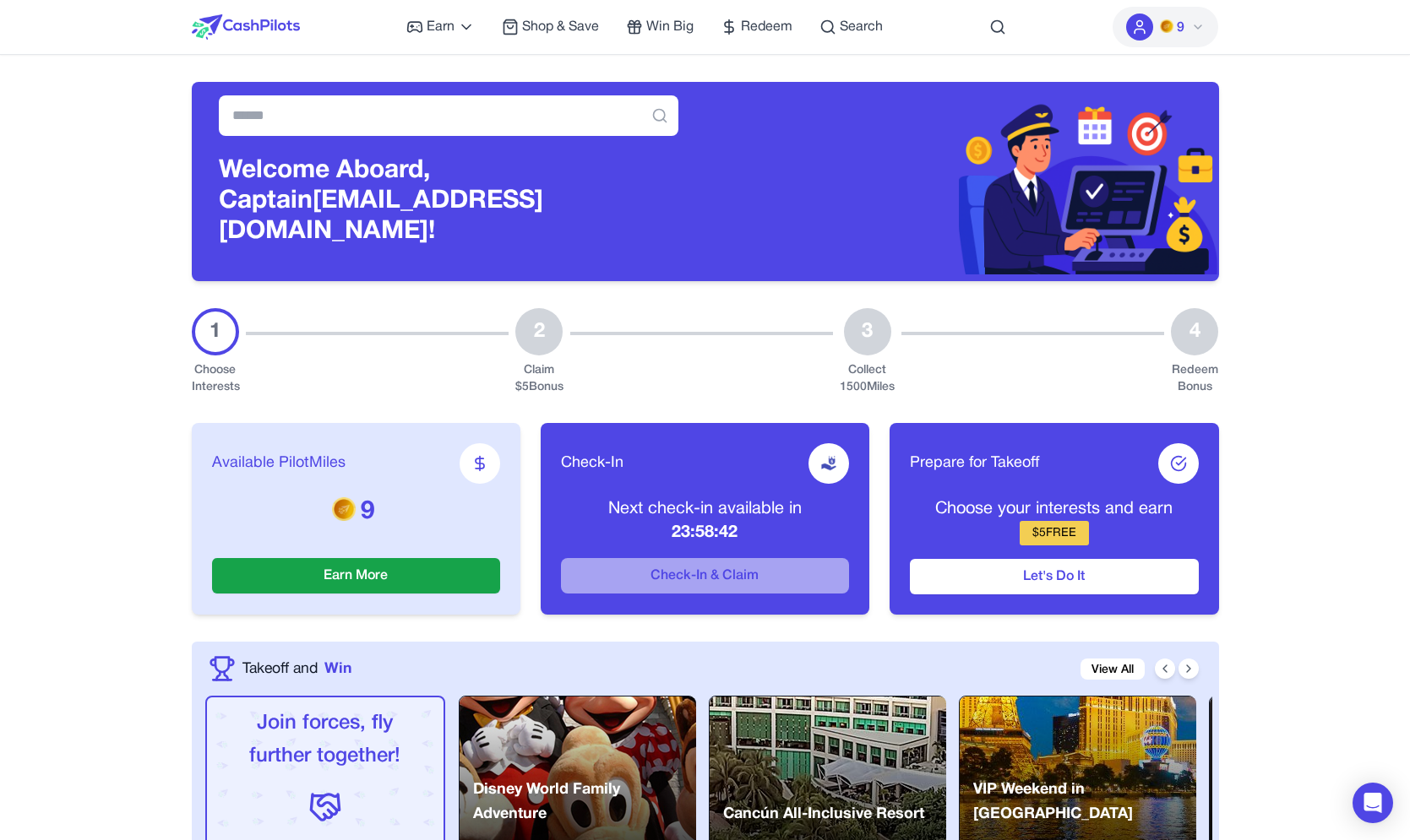
click at [1184, 14] on button "9" at bounding box center [1166, 27] width 106 height 41
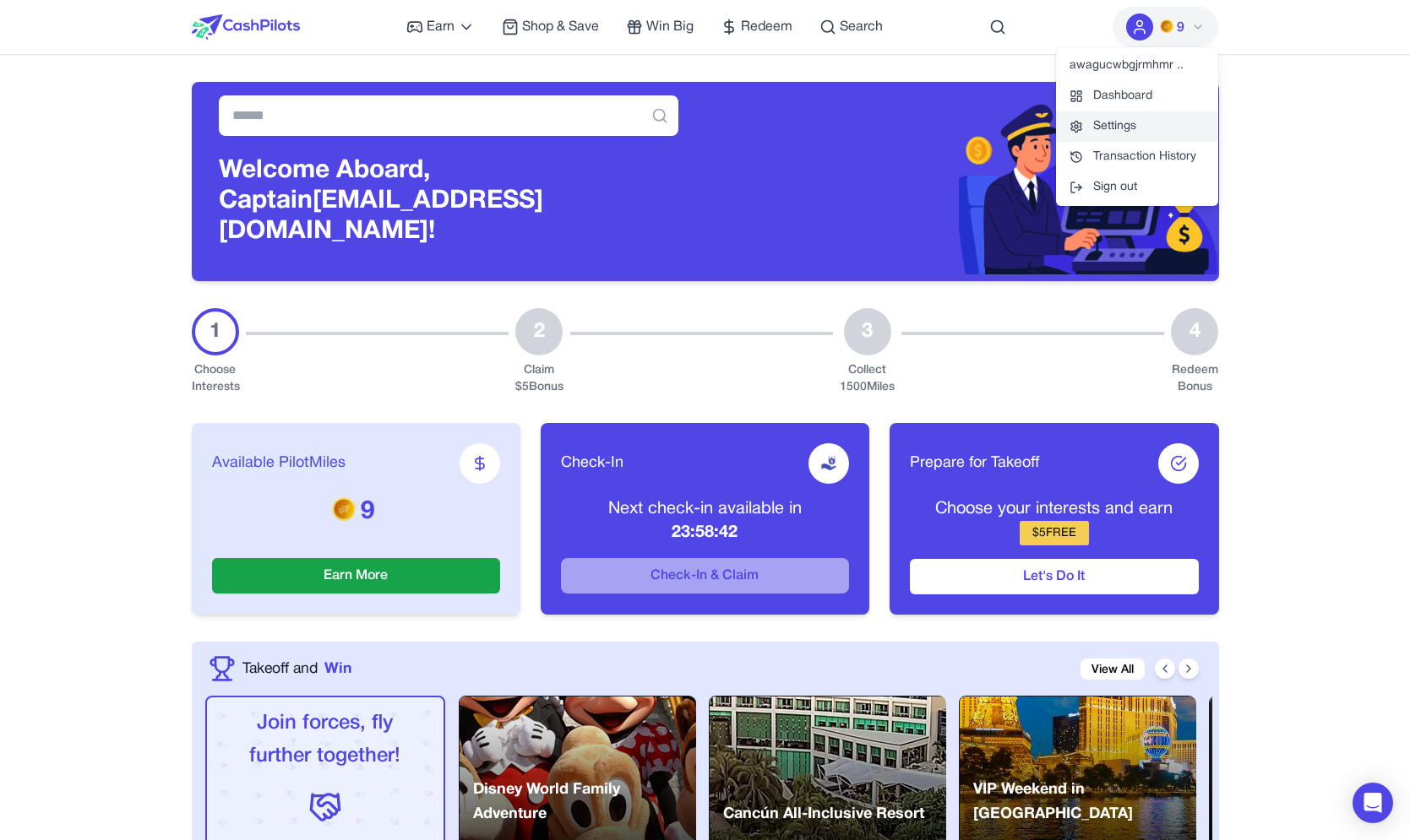
click at [1168, 119] on link "Settings" at bounding box center [1137, 126] width 162 height 31
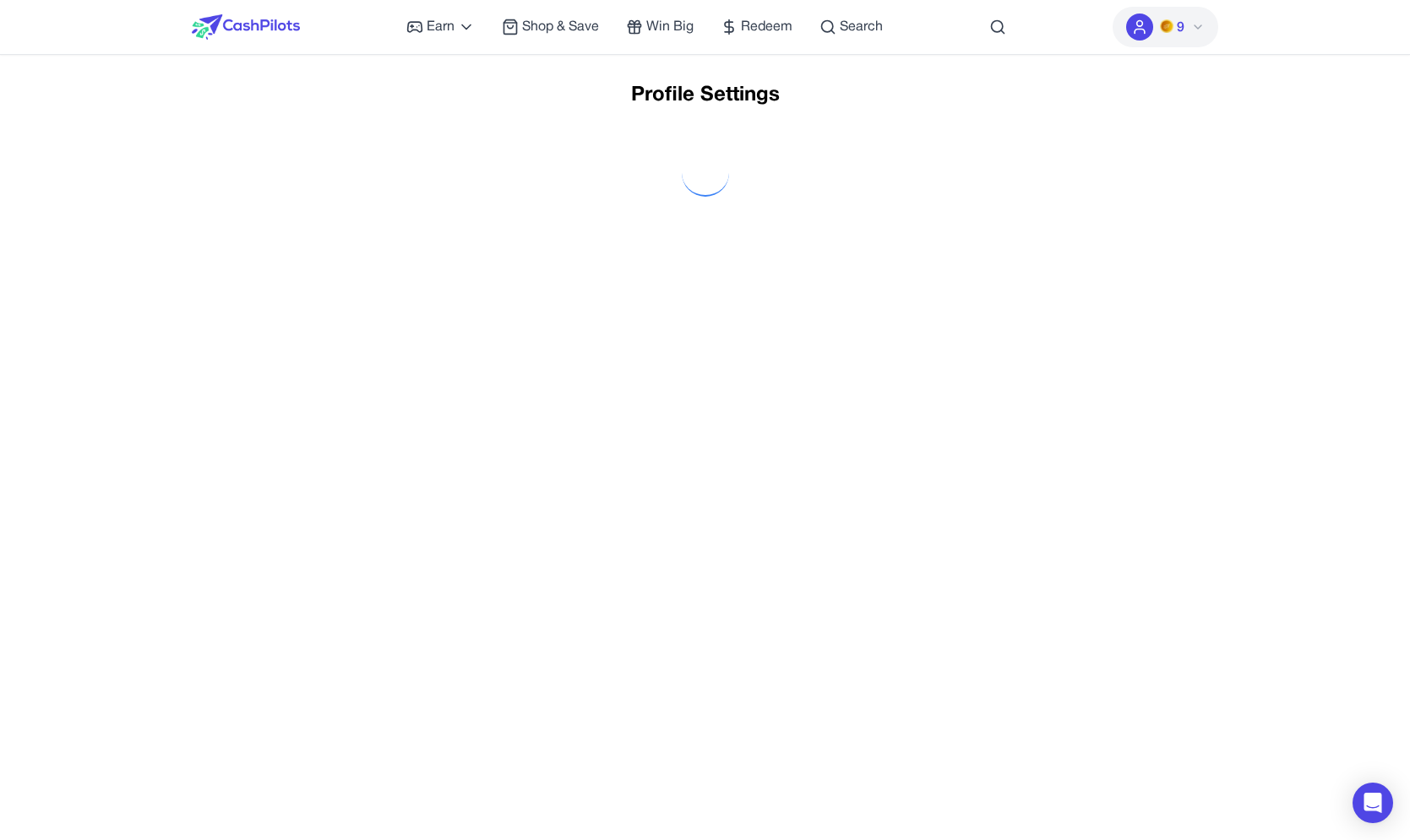
click at [1166, 47] on button "9" at bounding box center [1166, 27] width 106 height 41
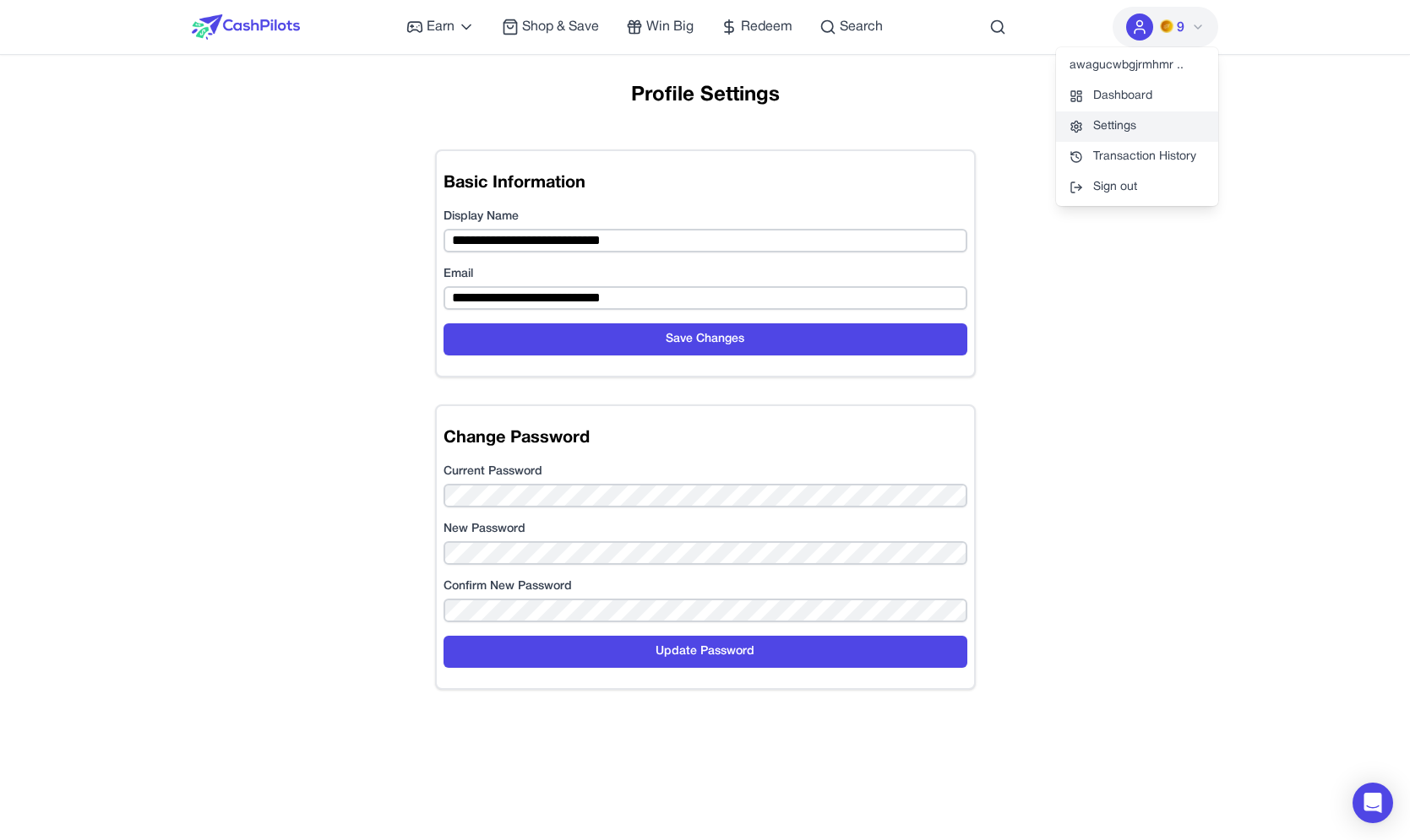
click at [1147, 124] on link "Settings" at bounding box center [1137, 126] width 162 height 31
click at [1143, 37] on div at bounding box center [1139, 27] width 27 height 27
click at [1147, 102] on link "Dashboard" at bounding box center [1137, 96] width 162 height 31
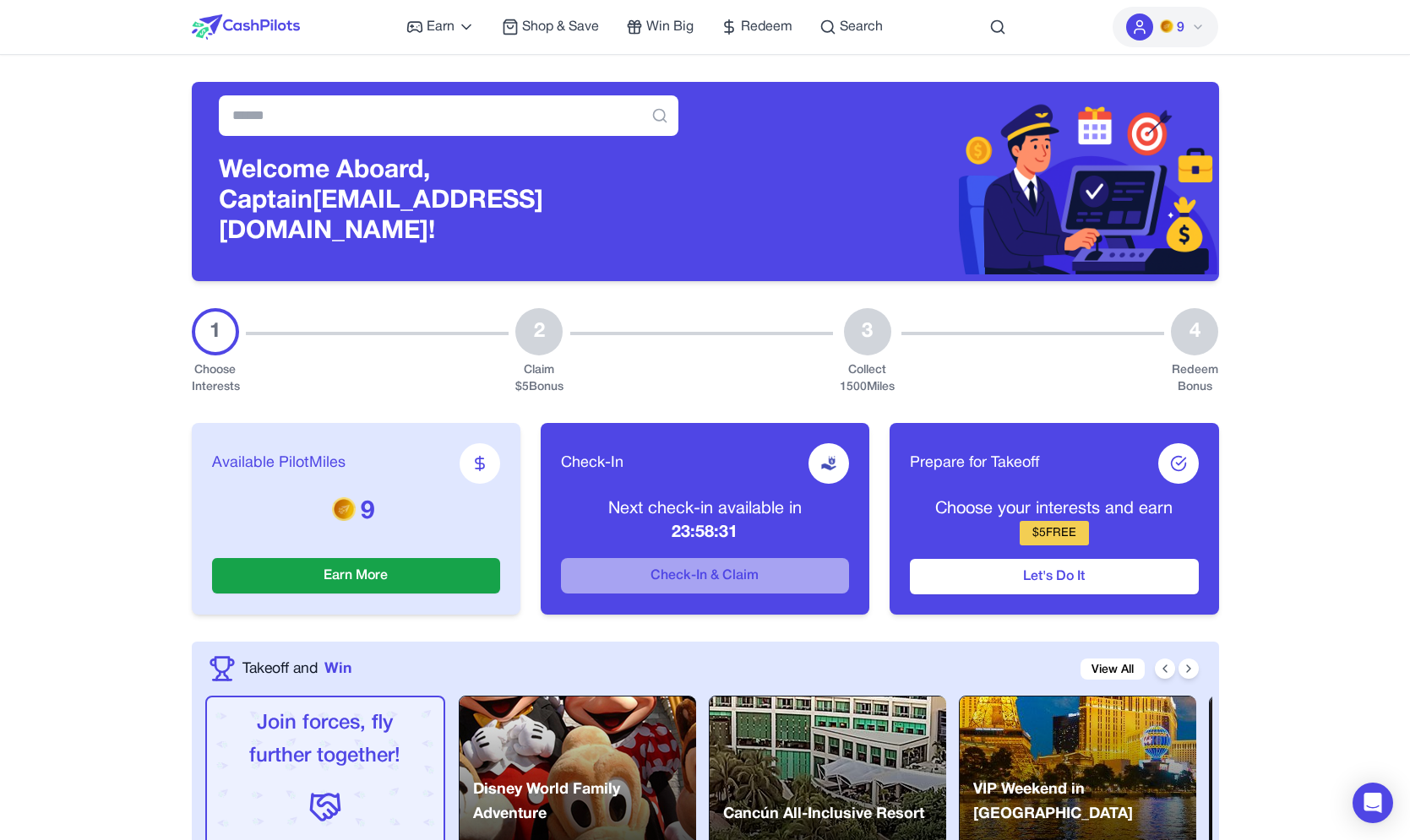
click at [847, 71] on div "Welcome Aboard, Captain [PERSON_NAME][EMAIL_ADDRESS][DOMAIN_NAME]!" at bounding box center [705, 168] width 1027 height 226
